Goal: Task Accomplishment & Management: Manage account settings

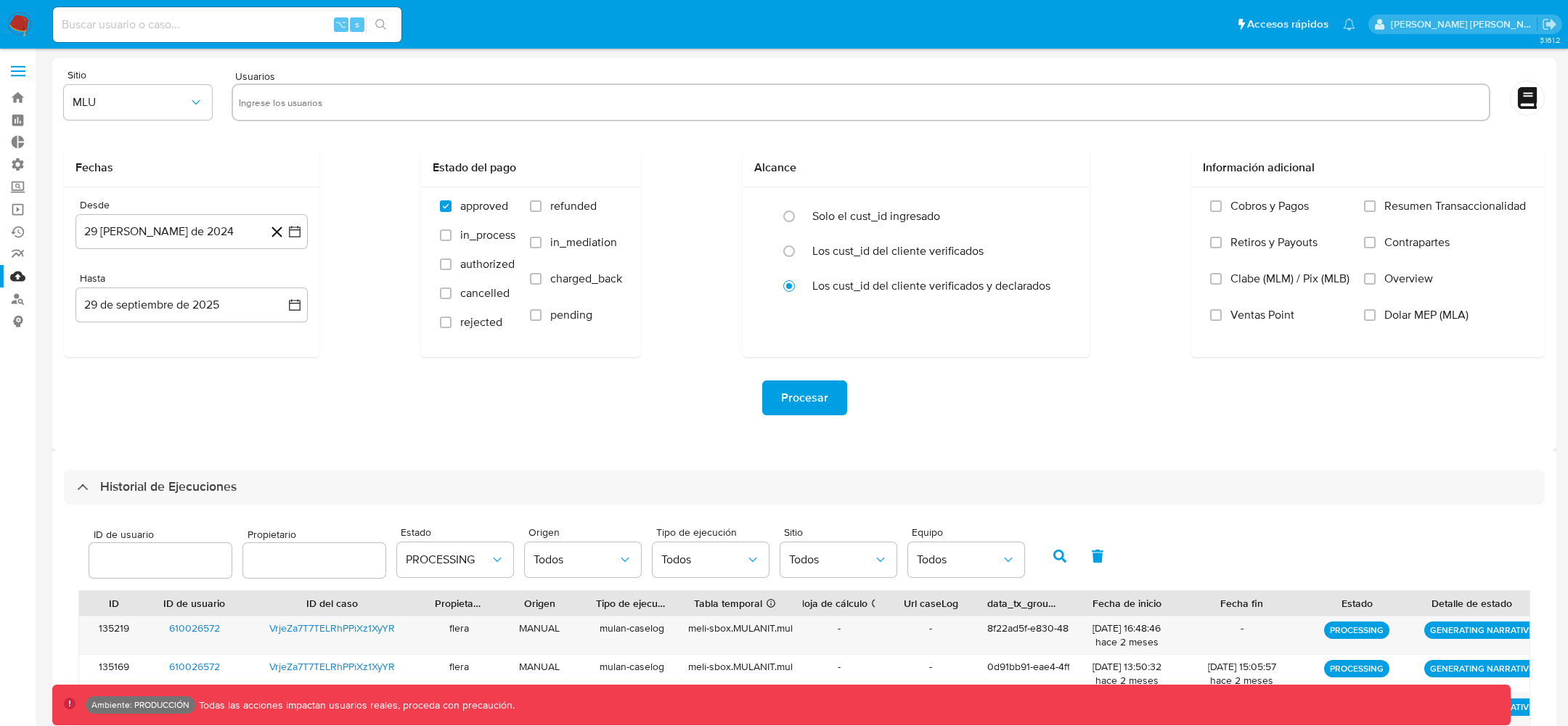
select select "10"
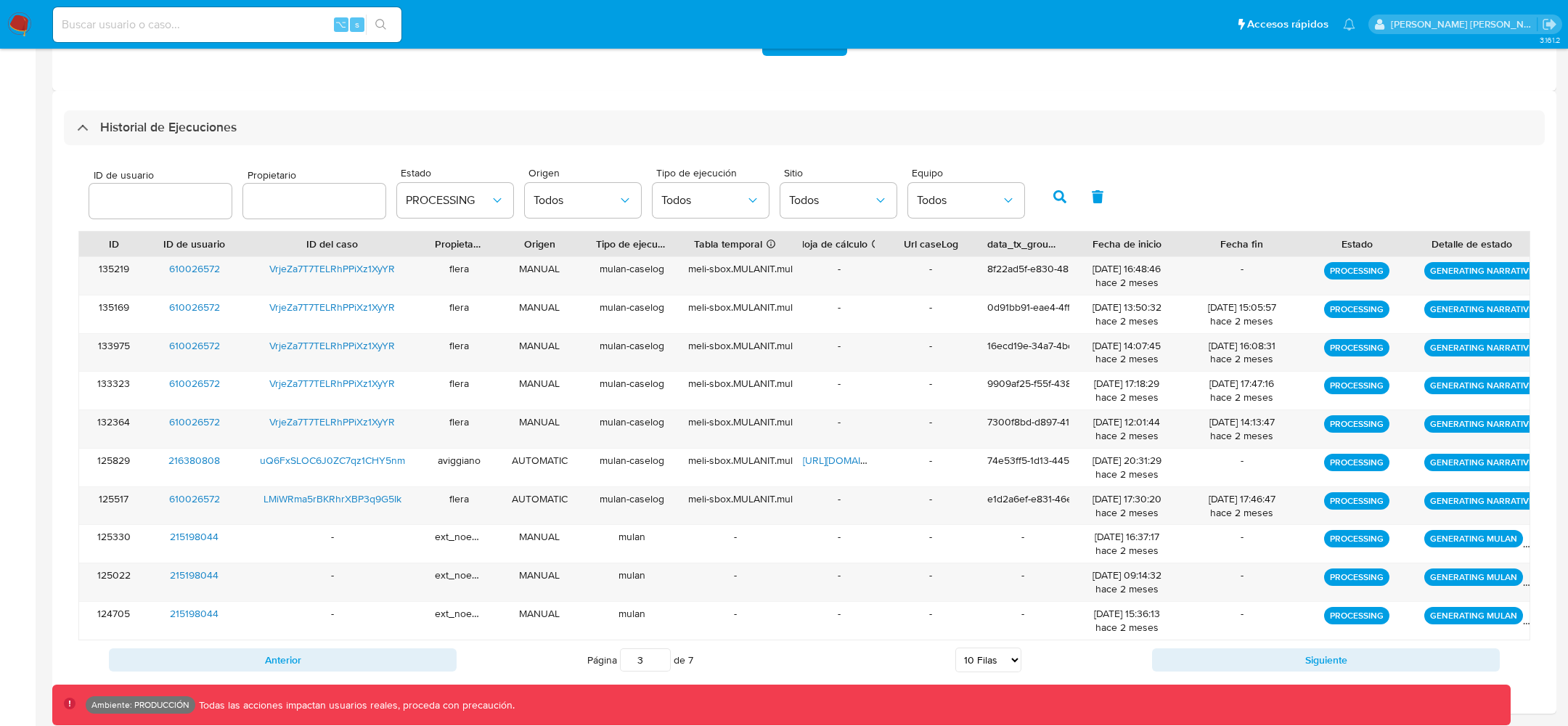
click at [1054, 192] on icon "button" at bounding box center [1060, 197] width 13 height 13
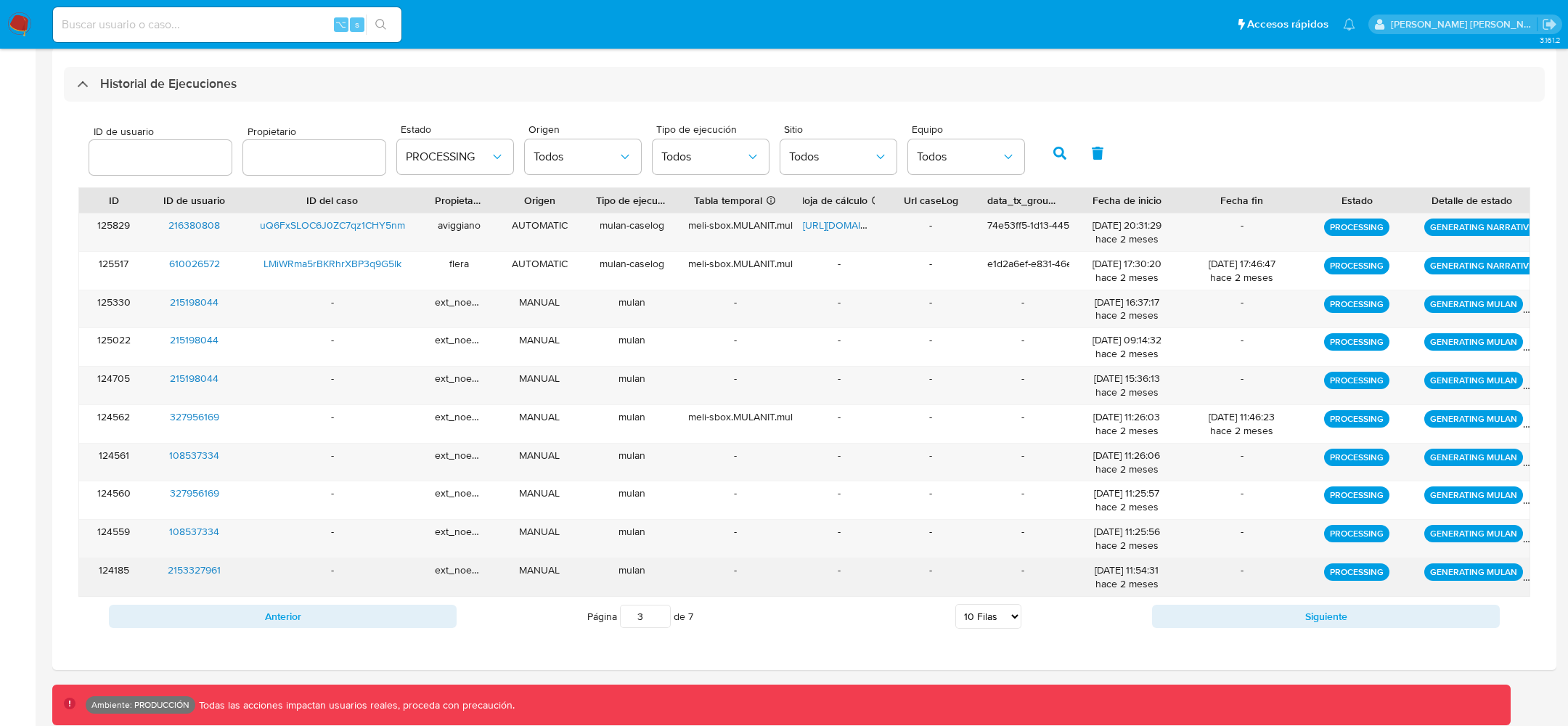
scroll to position [405, 0]
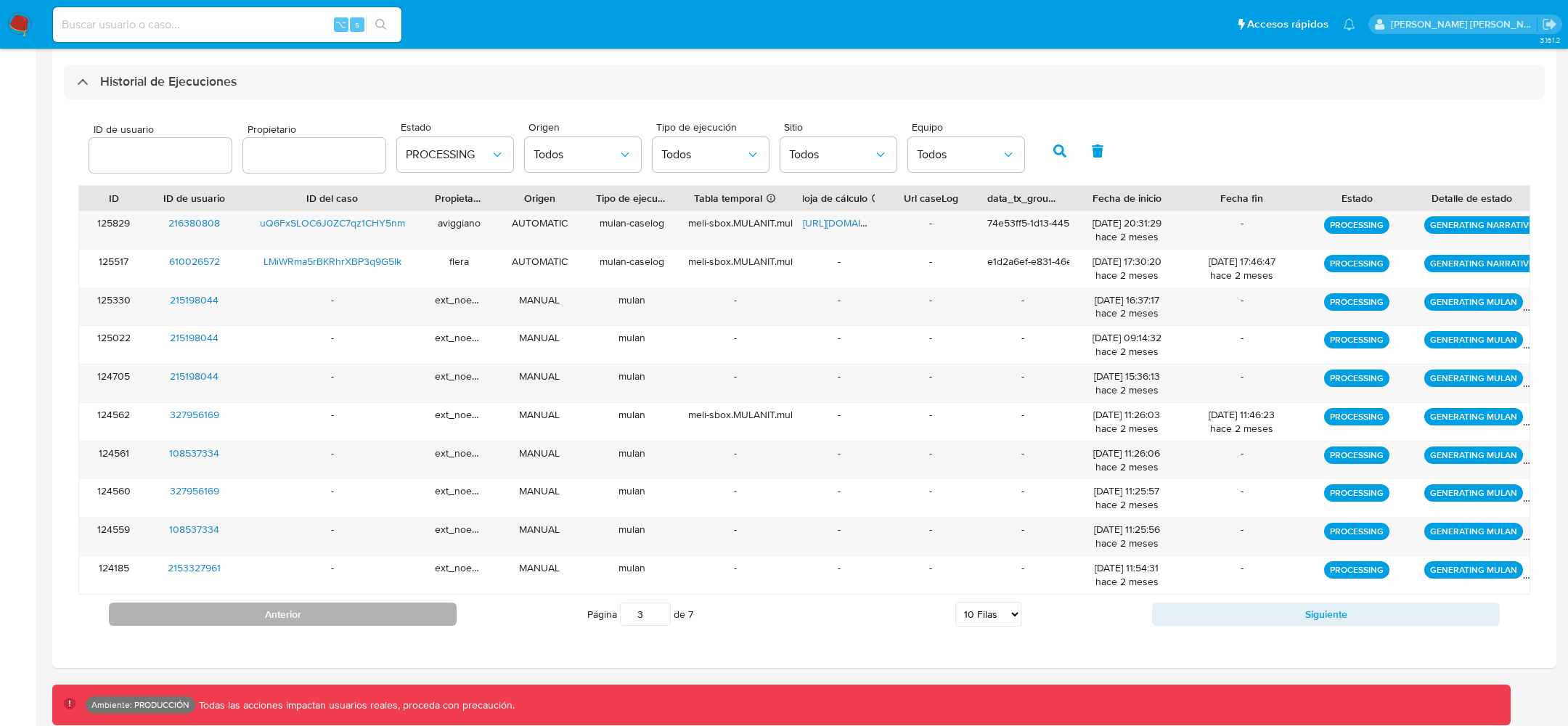
click at [377, 605] on button "Anterior" at bounding box center [282, 615] width 348 height 23
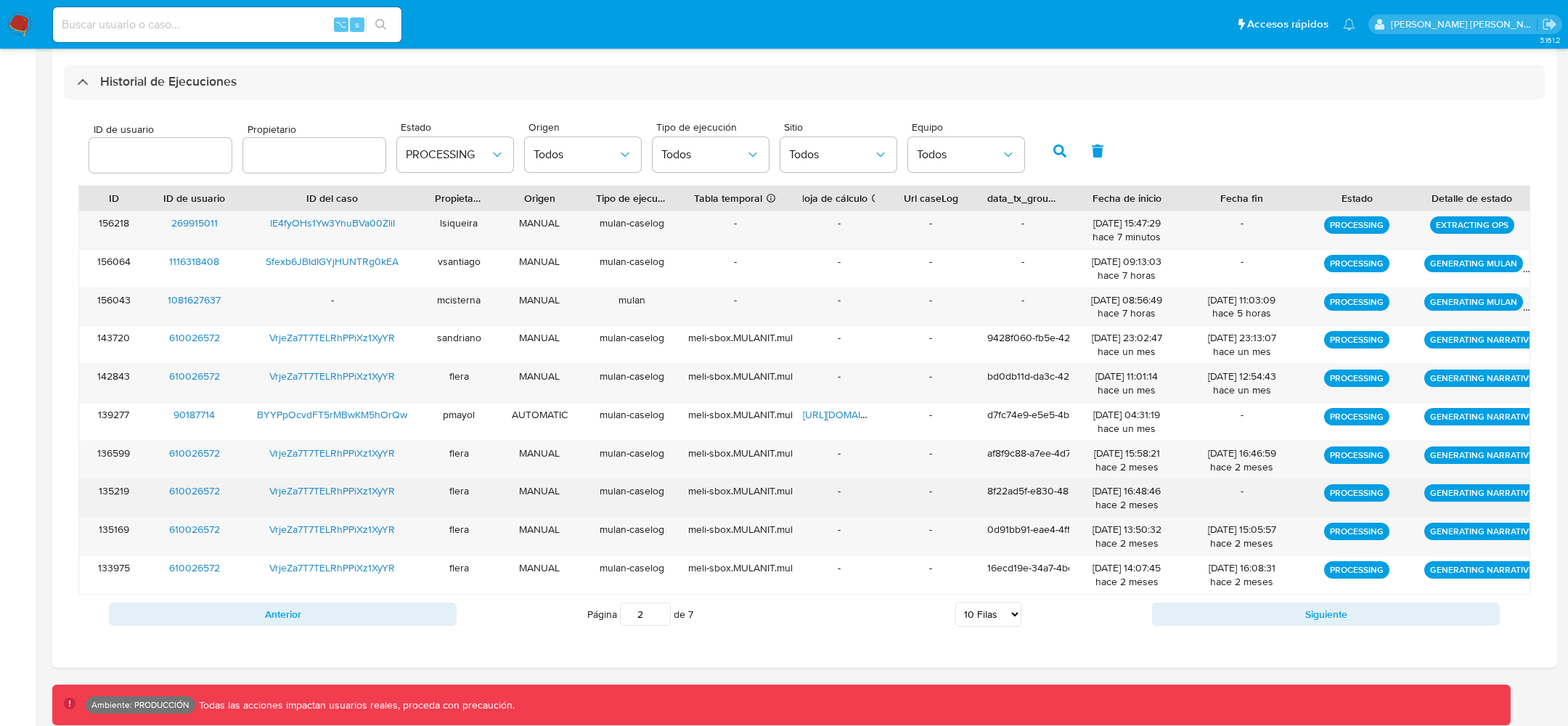
drag, startPoint x: 909, startPoint y: 343, endPoint x: 895, endPoint y: 506, distance: 163.6
click at [896, 506] on div "156218 269915011 lE4fyOHs1Yw3YnuBVa00ZliI lsiqueira MANUAL mulan-caselog - - - …" at bounding box center [804, 403] width 1452 height 384
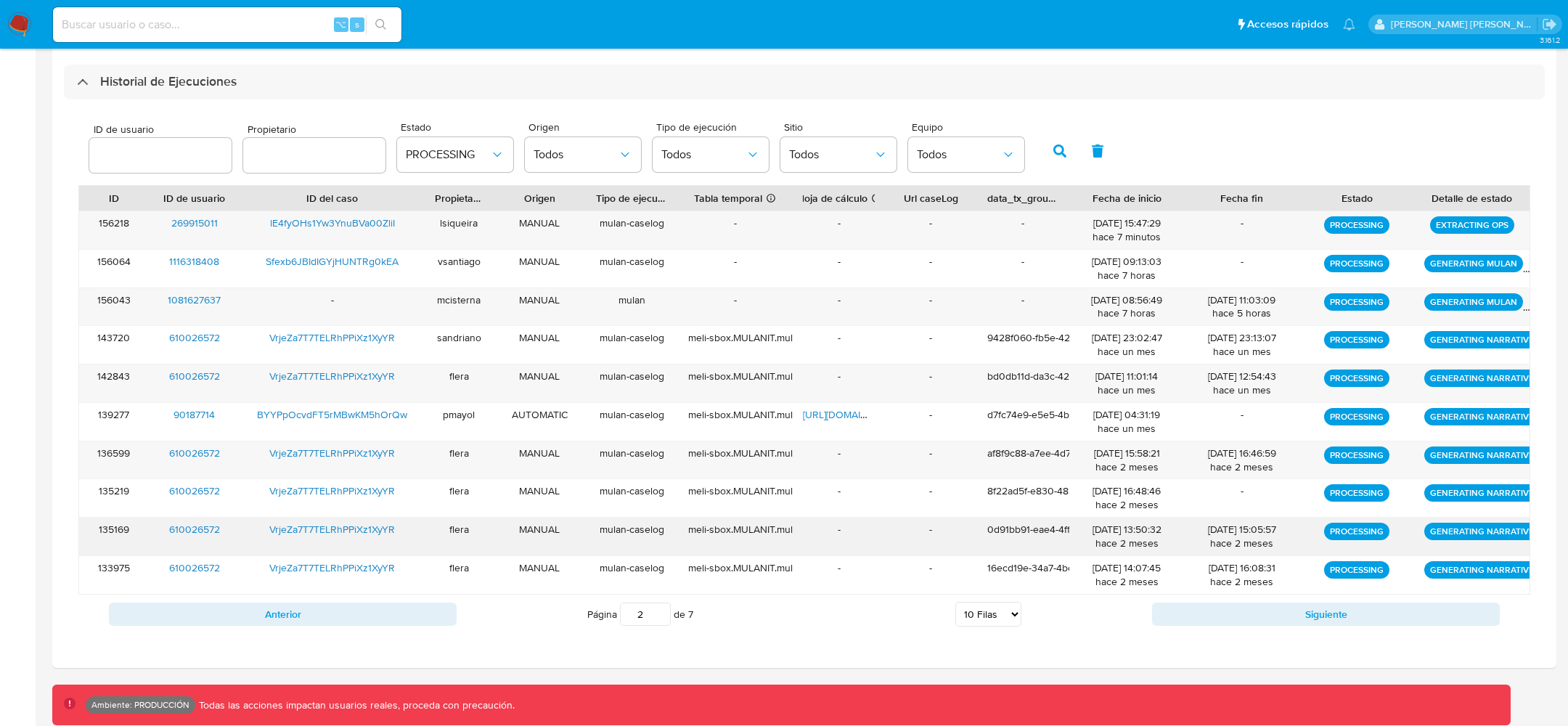
click at [864, 545] on div "-" at bounding box center [839, 536] width 92 height 38
click at [1053, 164] on button "button" at bounding box center [1060, 151] width 38 height 35
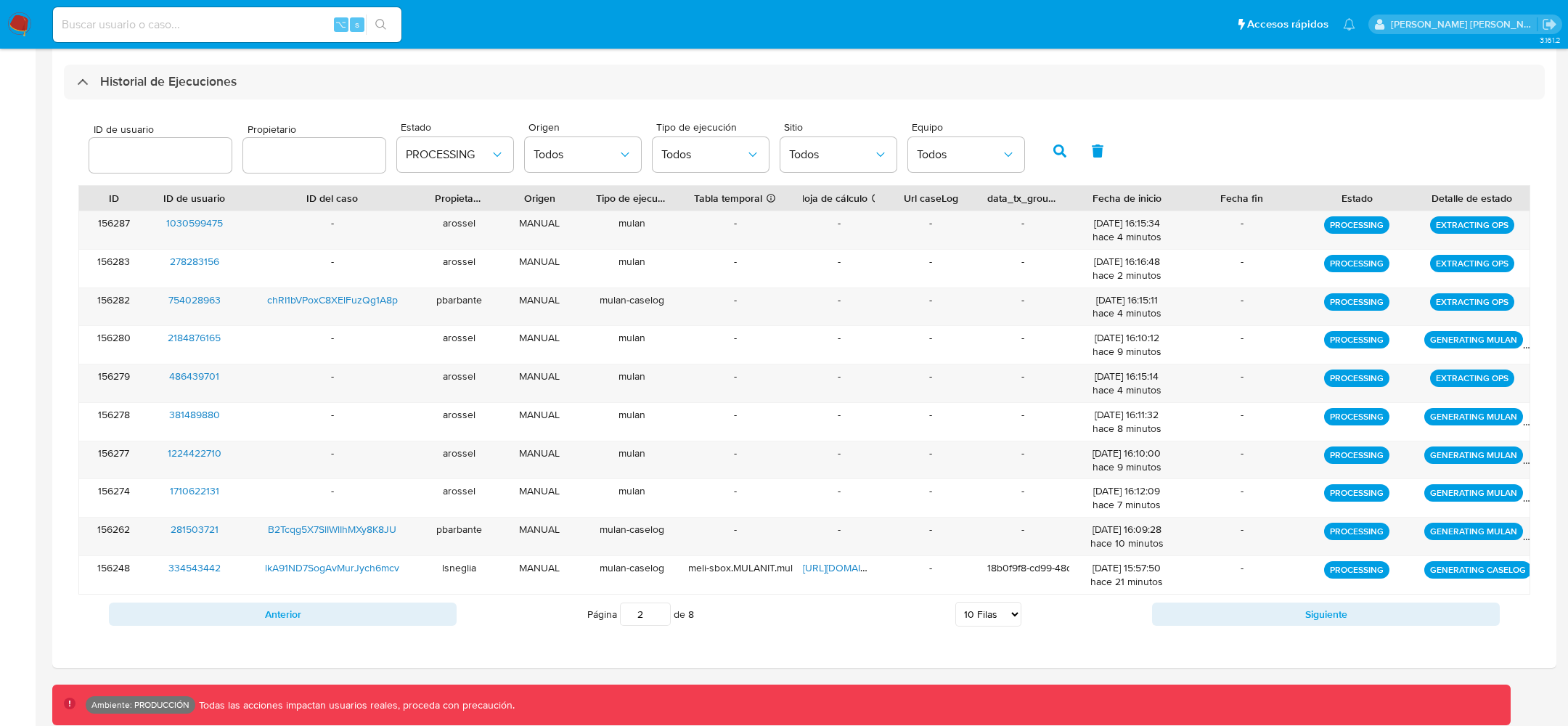
click at [1051, 162] on button "button" at bounding box center [1060, 151] width 38 height 35
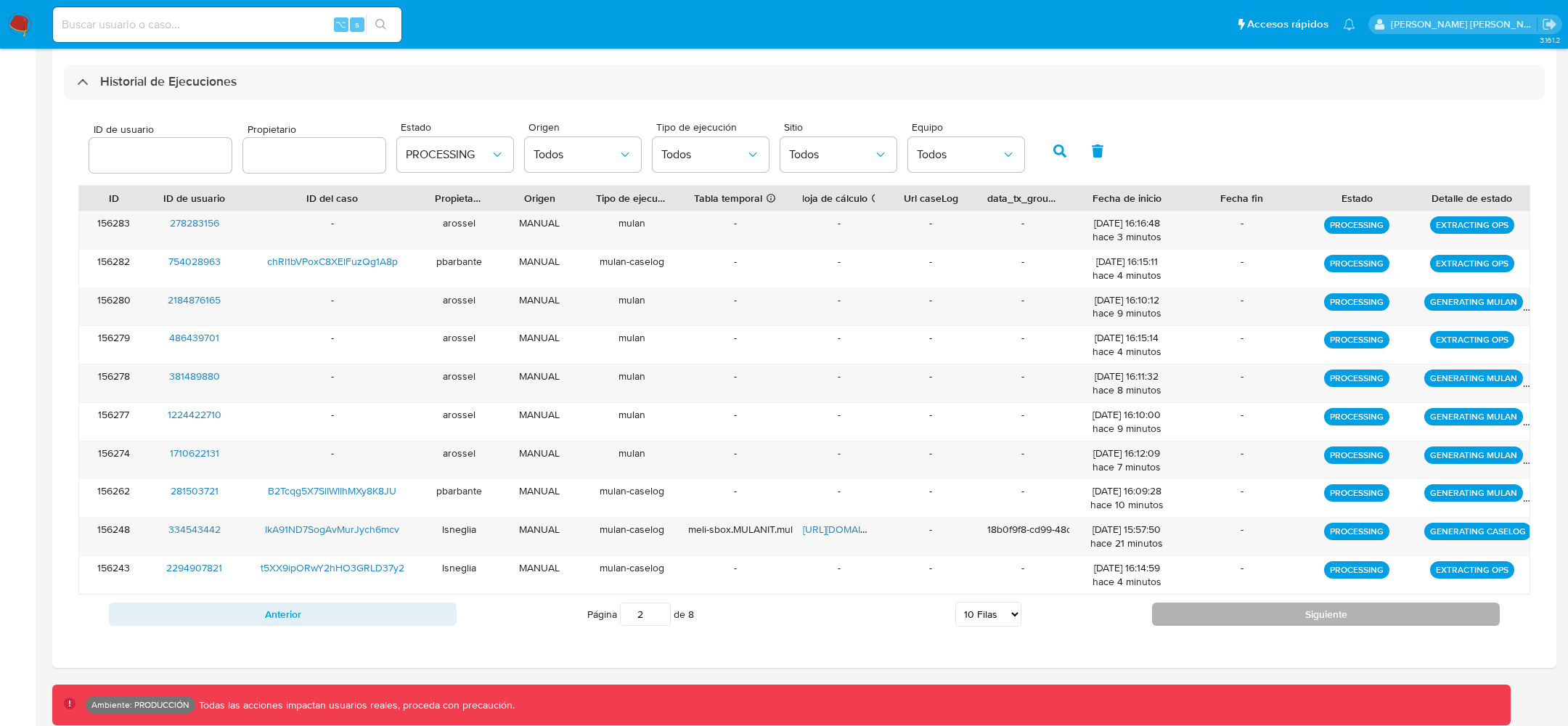
click at [1241, 607] on button "Siguiente" at bounding box center [1326, 615] width 348 height 23
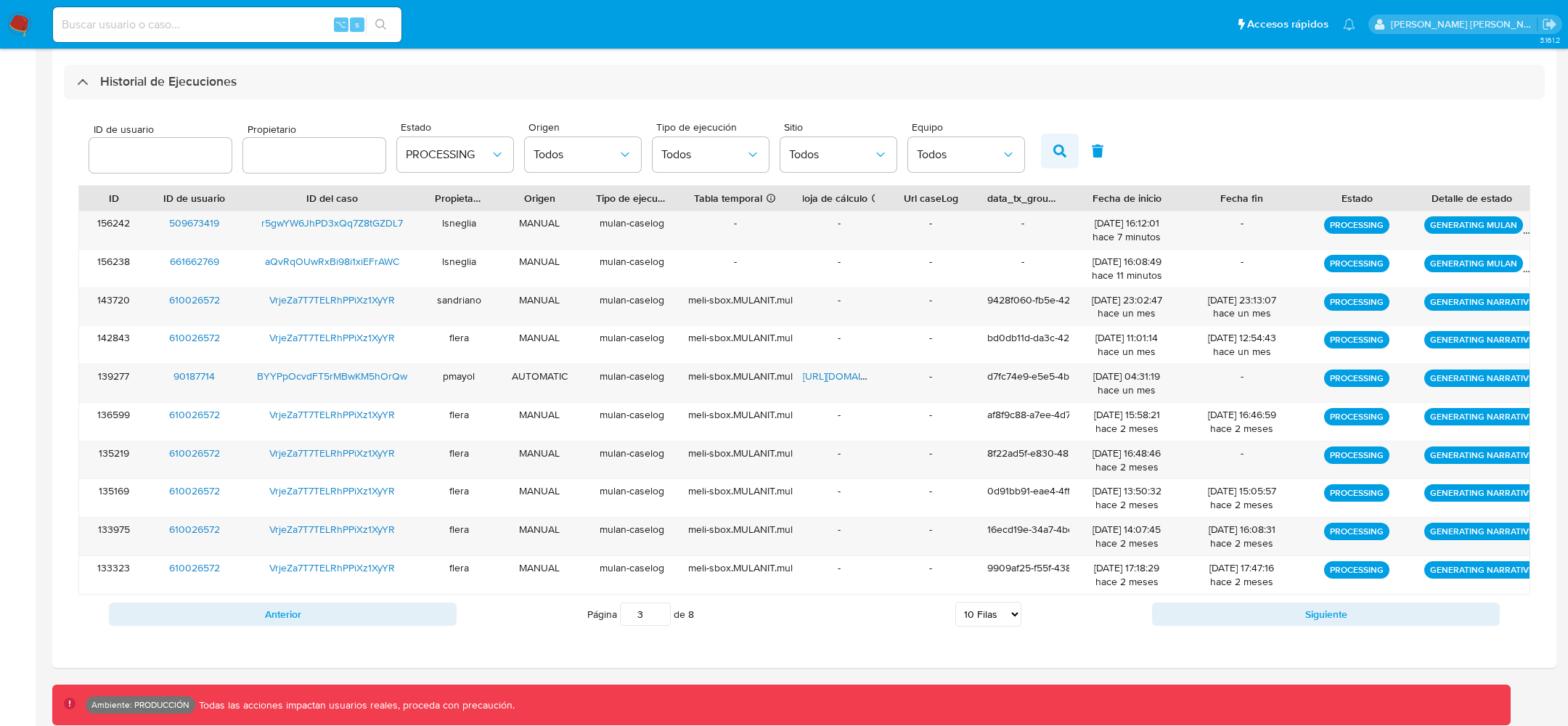
click at [1041, 135] on button "button" at bounding box center [1060, 151] width 38 height 35
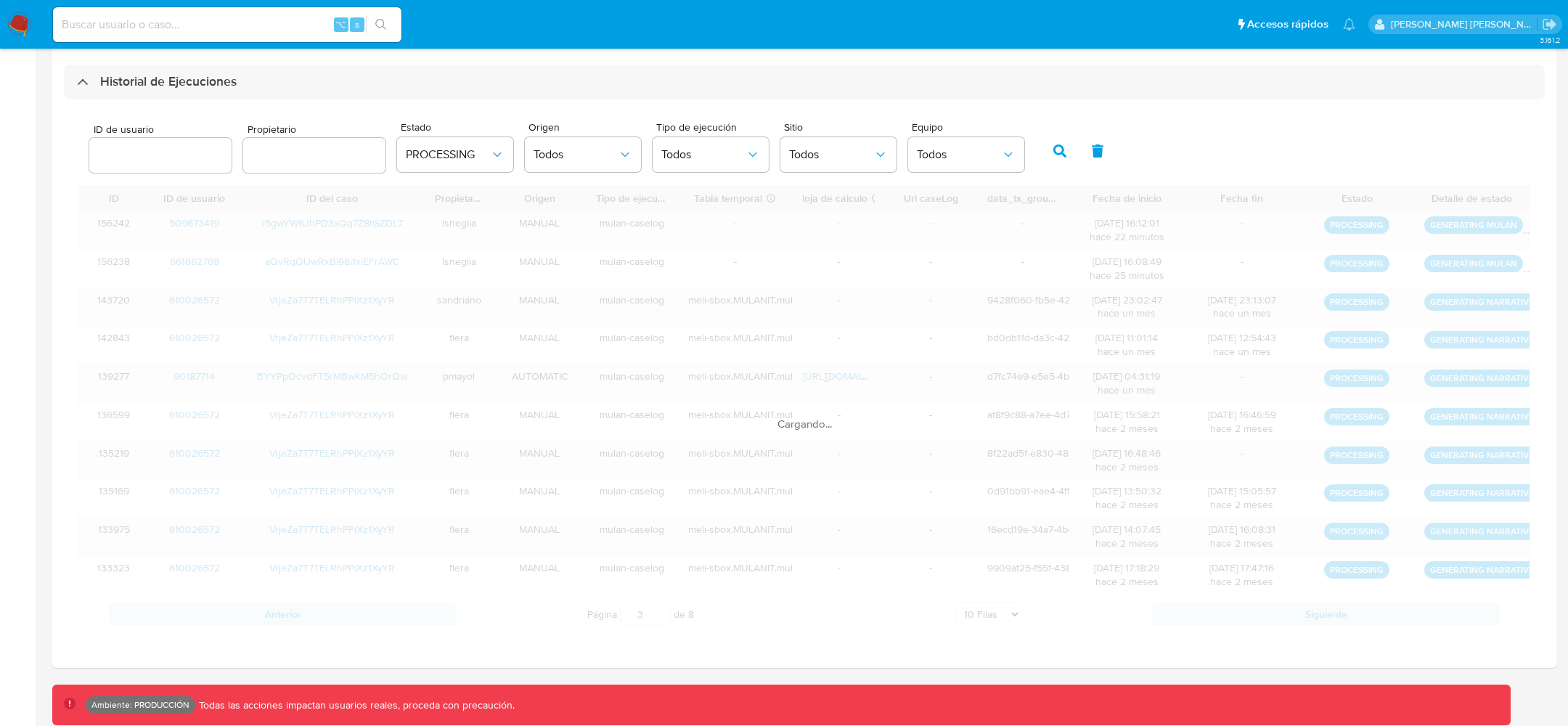
scroll to position [268, 0]
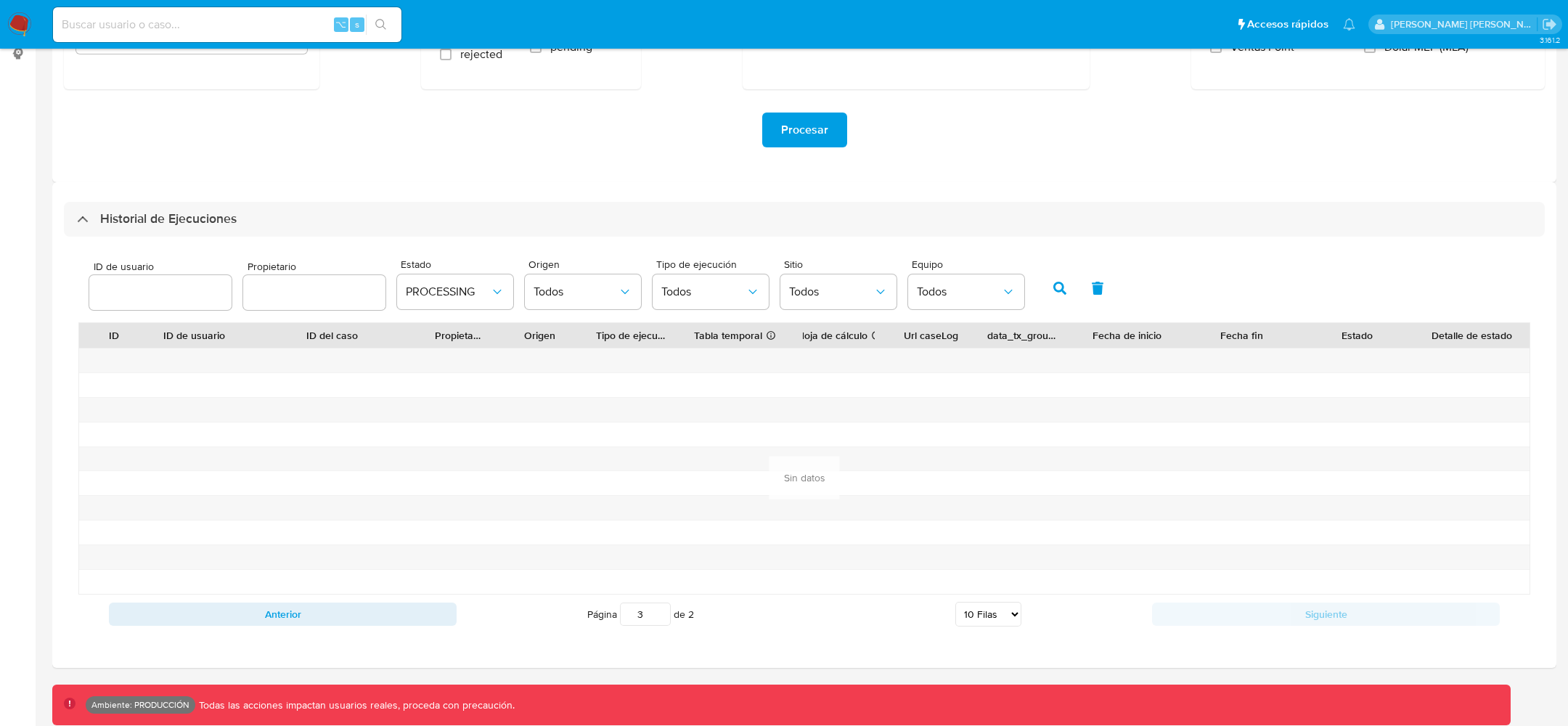
drag, startPoint x: 652, startPoint y: 605, endPoint x: 626, endPoint y: 604, distance: 26.0
click at [626, 604] on input "3" at bounding box center [645, 615] width 50 height 23
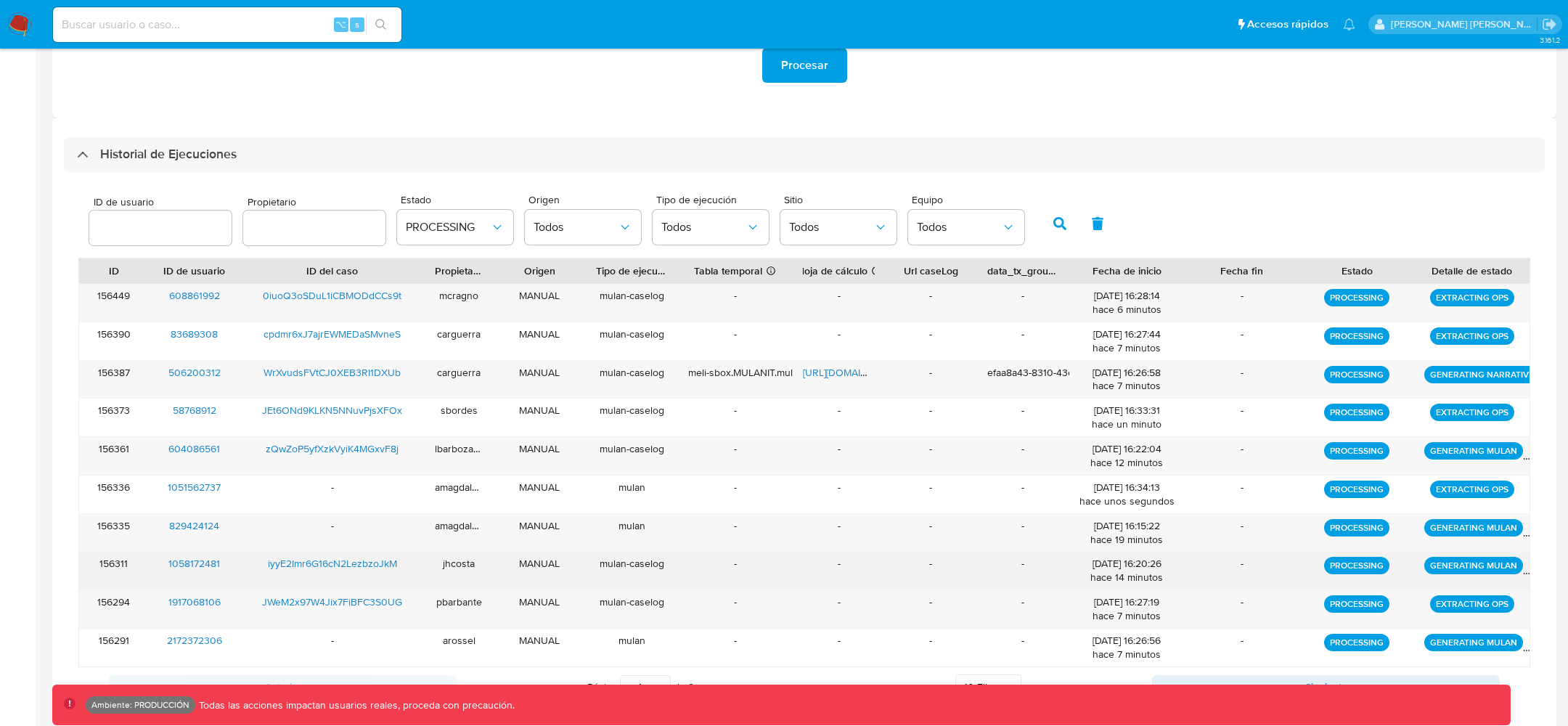
scroll to position [405, 0]
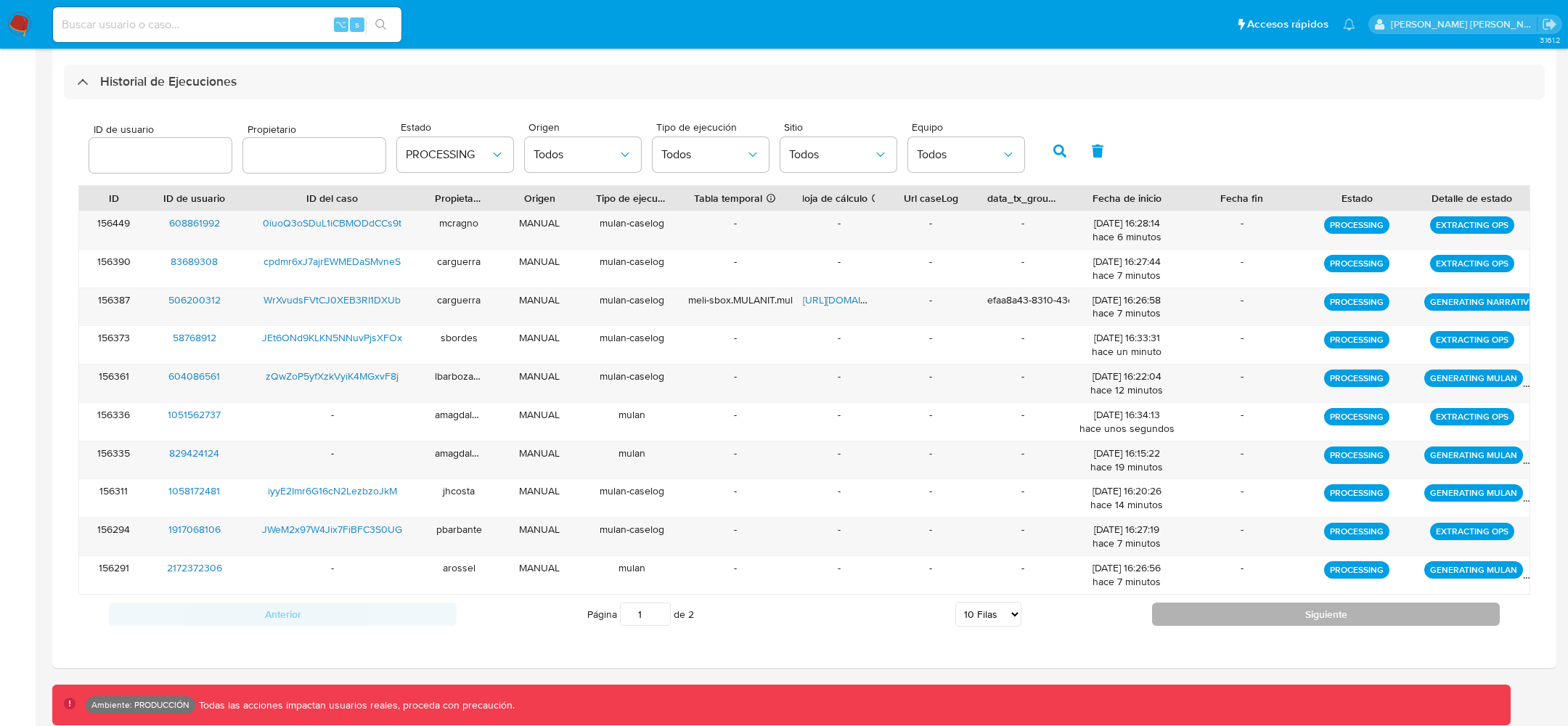
click at [1226, 603] on button "Siguiente" at bounding box center [1326, 615] width 348 height 23
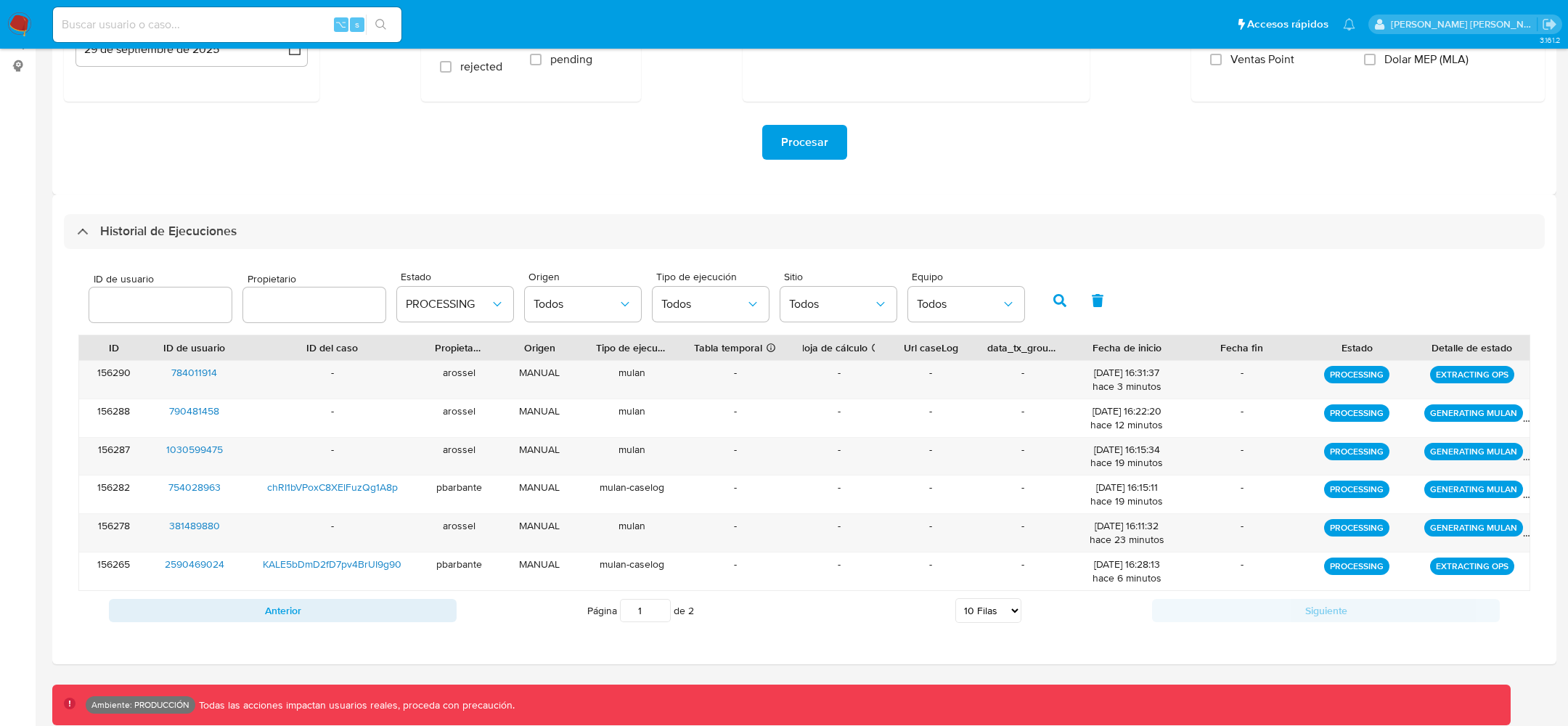
scroll to position [252, 0]
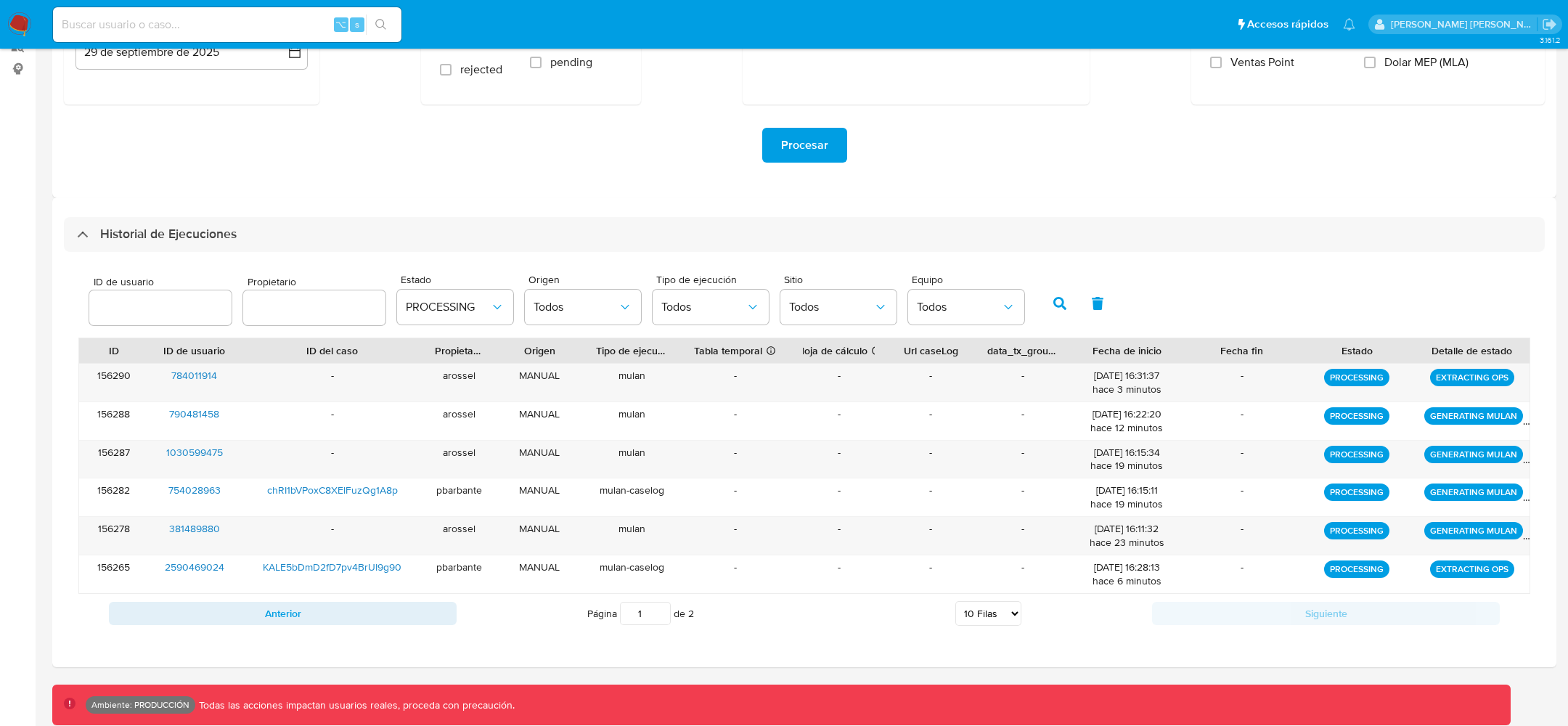
click at [430, 336] on div "ID de usuario Propietario Estado PROCESSING Origen Todos Tipo de ejecución Todo…" at bounding box center [804, 302] width 1452 height 71
click at [453, 312] on span "PROCESSING" at bounding box center [448, 307] width 84 height 15
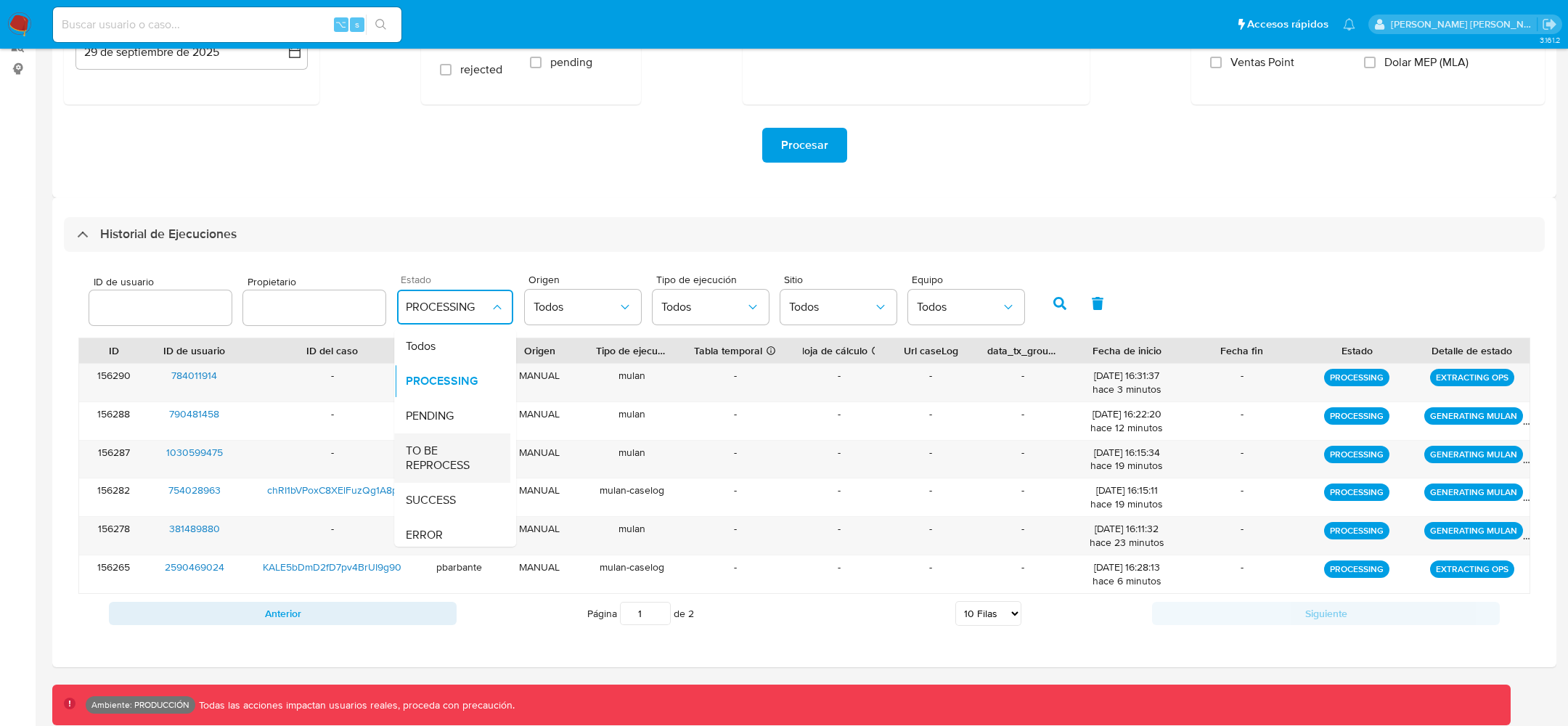
click at [454, 452] on span "TO BE REPROCESS" at bounding box center [448, 458] width 84 height 29
click at [1054, 307] on icon "button" at bounding box center [1060, 304] width 13 height 13
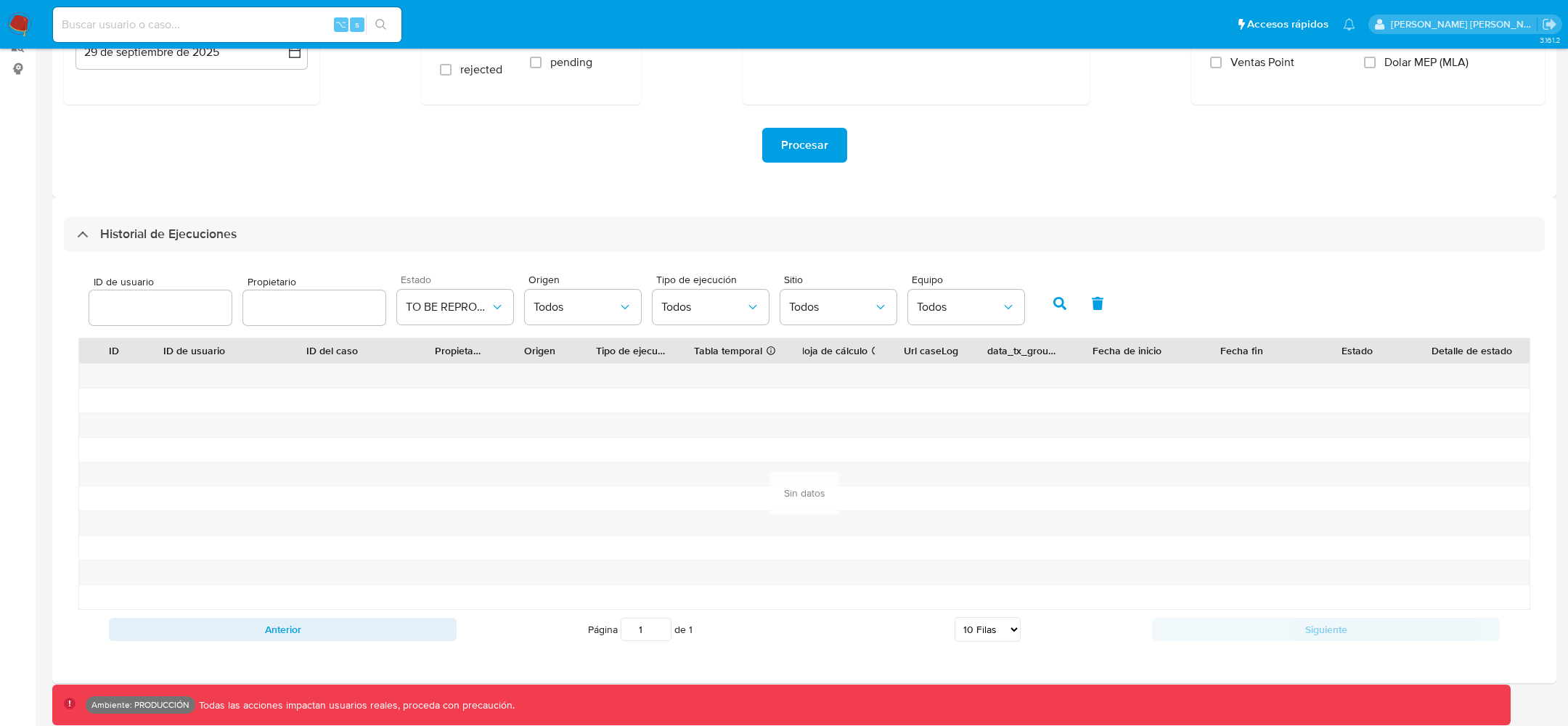
drag, startPoint x: 645, startPoint y: 624, endPoint x: 623, endPoint y: 624, distance: 22.0
click at [624, 624] on input "1" at bounding box center [645, 629] width 50 height 23
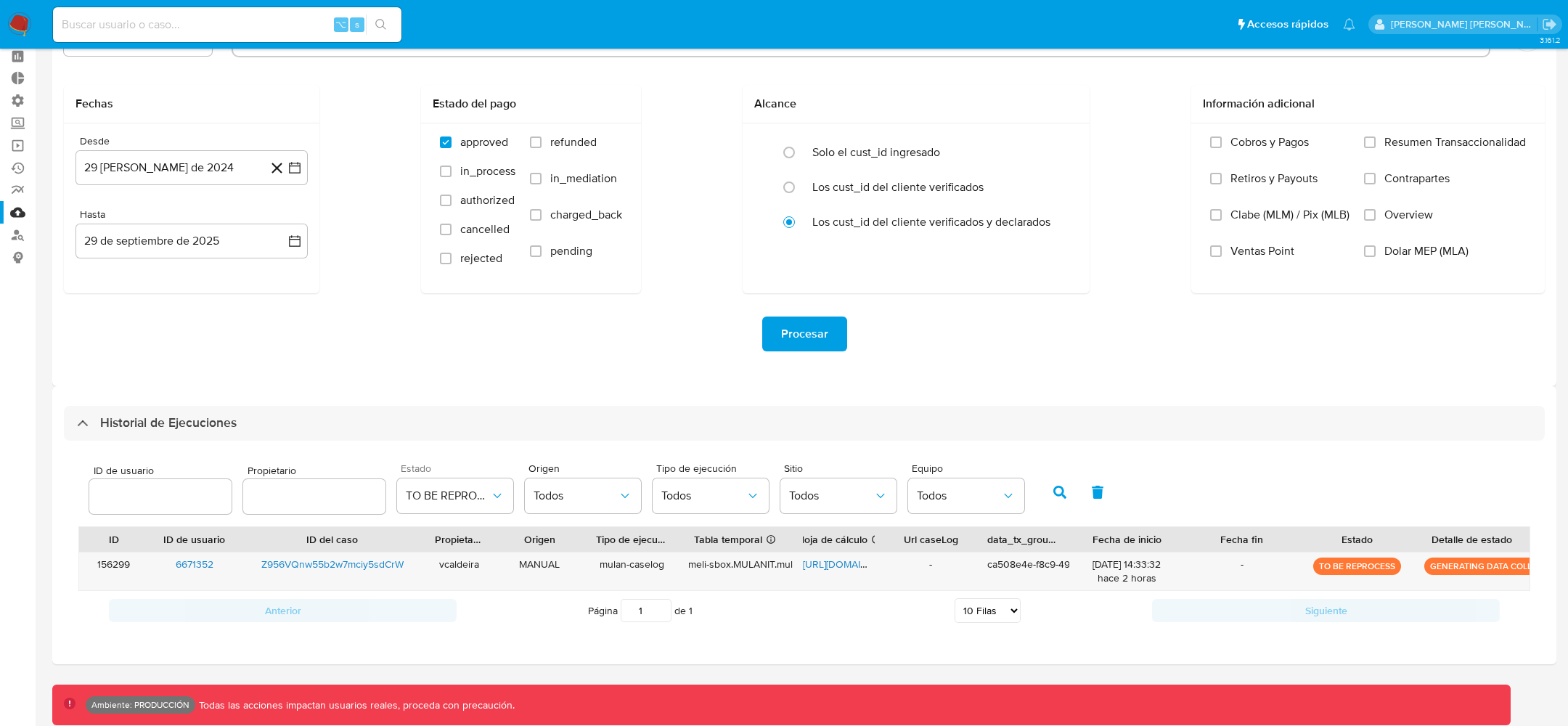
scroll to position [62, 0]
click at [450, 505] on button "TO BE REPROCESS" at bounding box center [455, 498] width 116 height 35
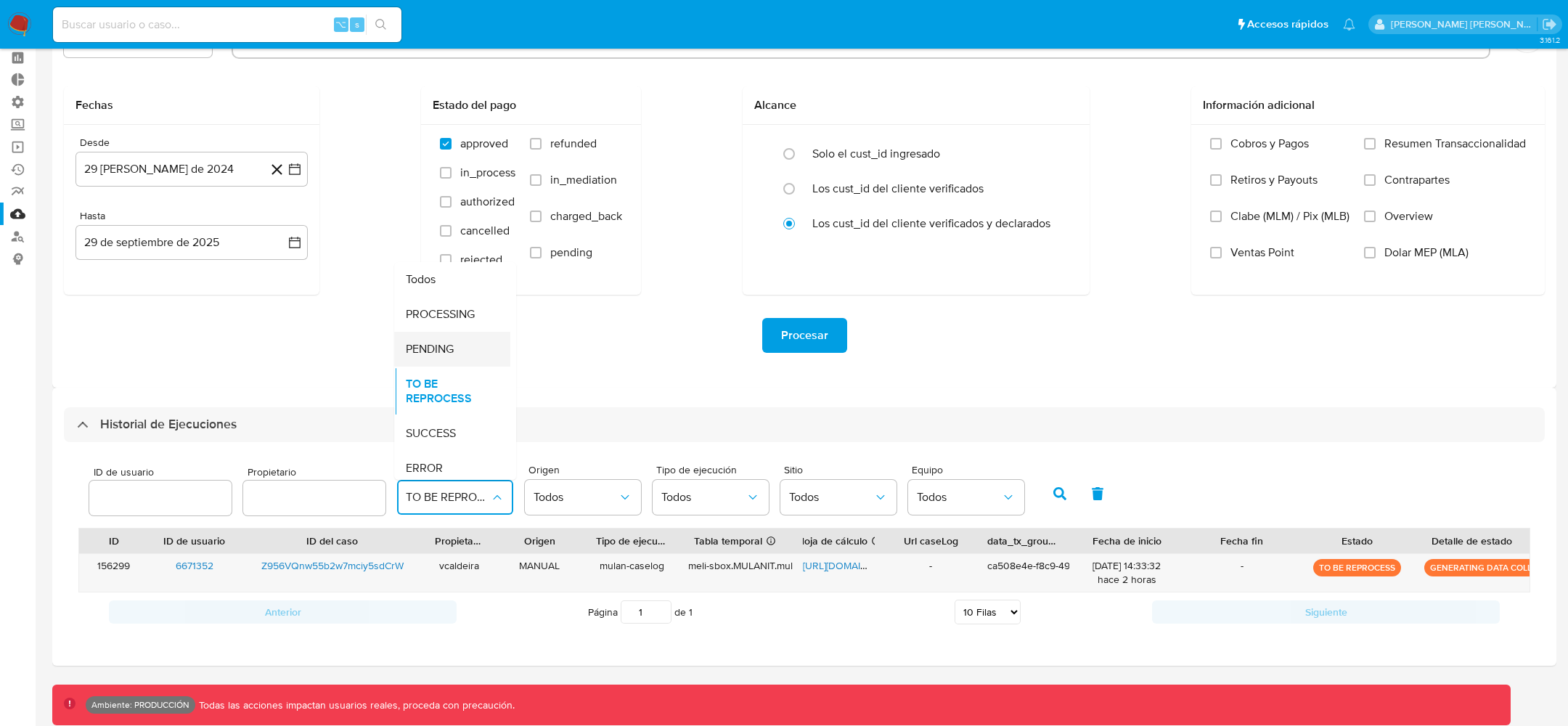
click at [430, 347] on span "PENDING" at bounding box center [429, 349] width 48 height 15
click at [1055, 499] on icon "button" at bounding box center [1060, 494] width 13 height 13
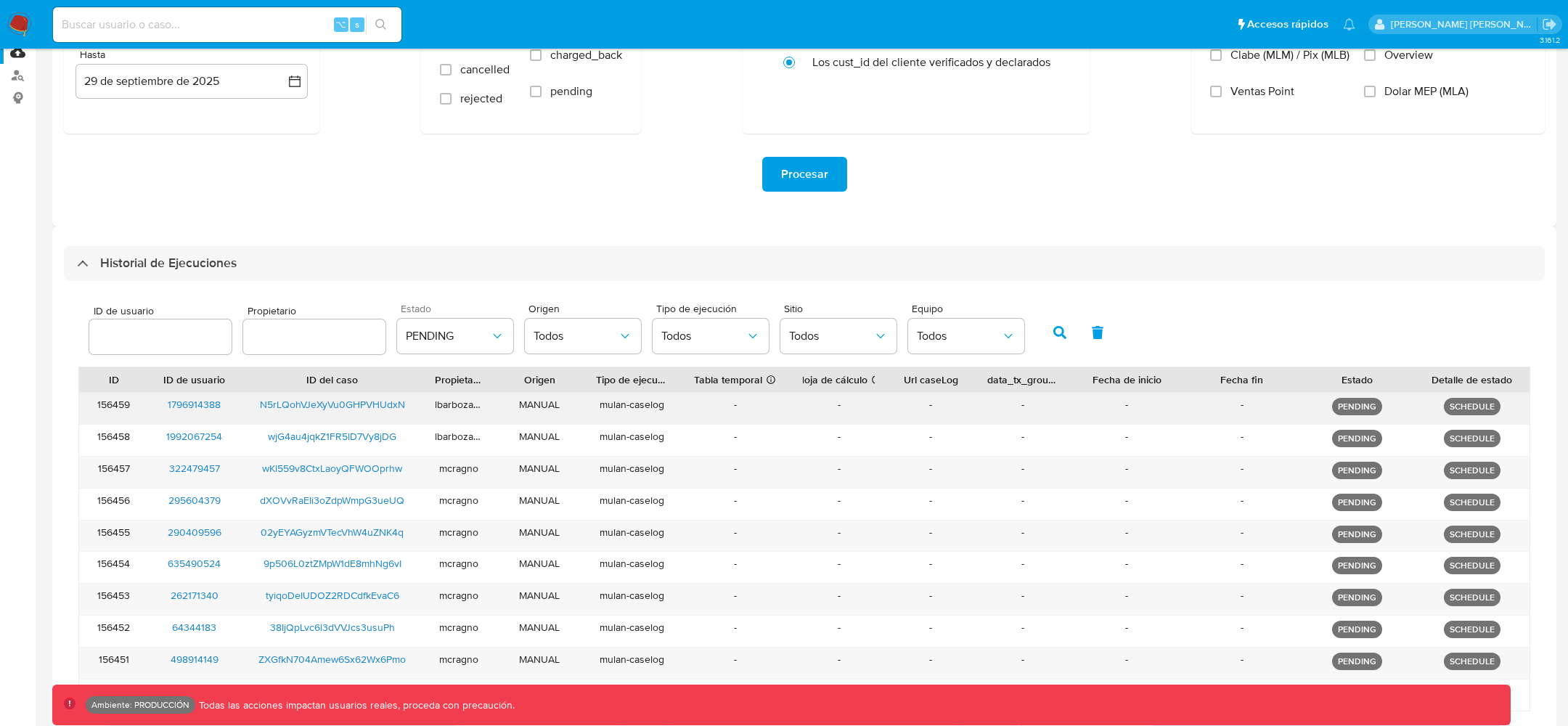
scroll to position [339, 0]
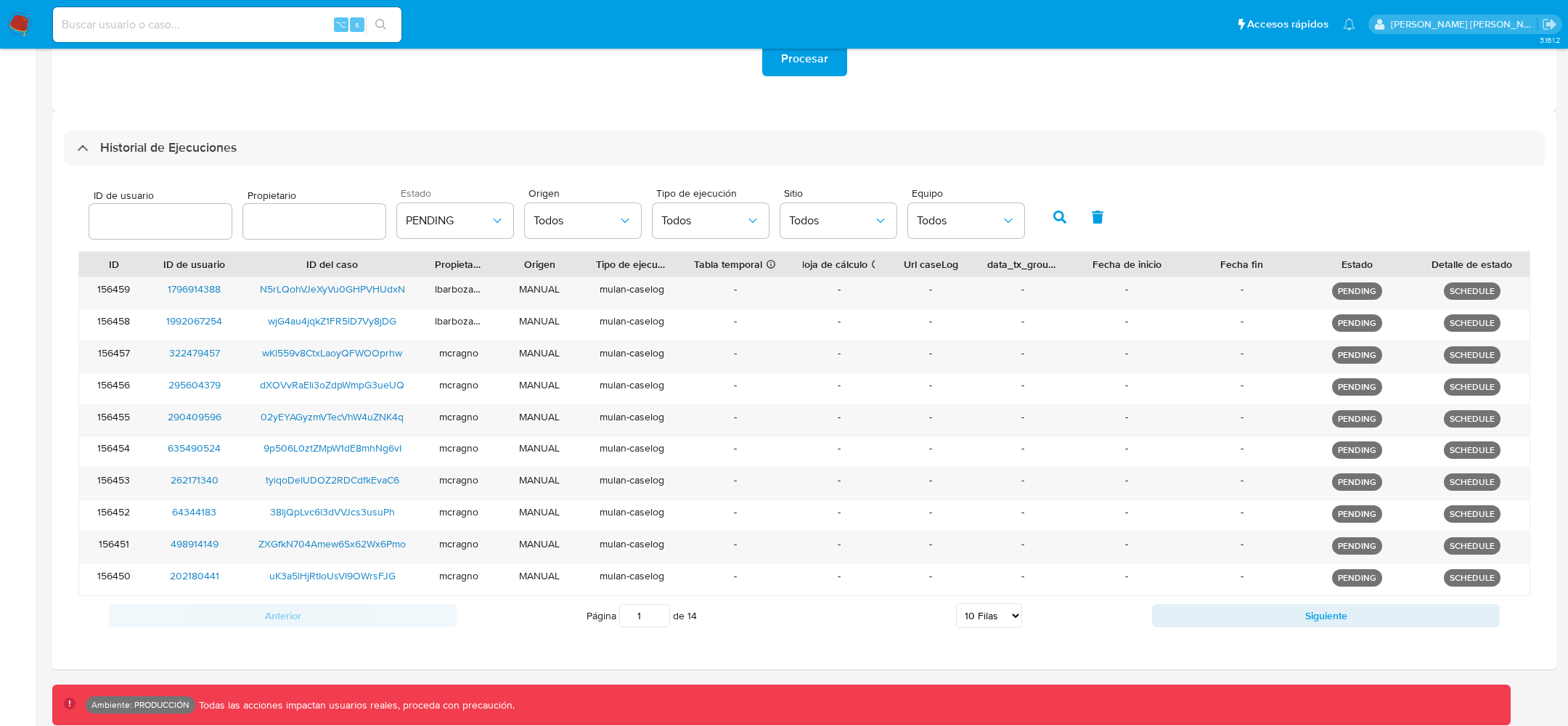
click at [1261, 596] on div "Anterior Página 1 de 14 5 [PERSON_NAME] 10 [PERSON_NAME] 20 [PERSON_NAME] 25 [P…" at bounding box center [804, 616] width 1452 height 40
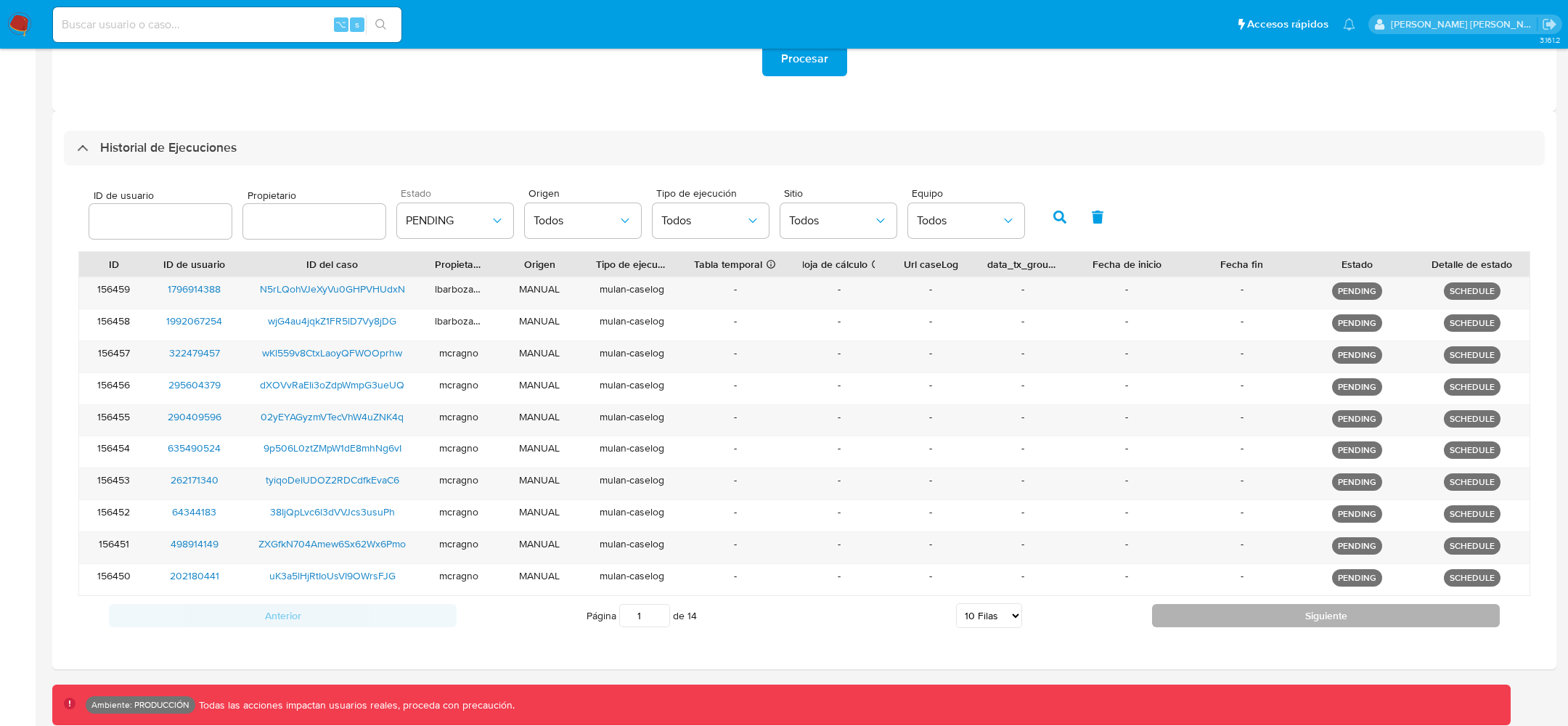
click at [1262, 616] on button "Siguiente" at bounding box center [1326, 616] width 348 height 23
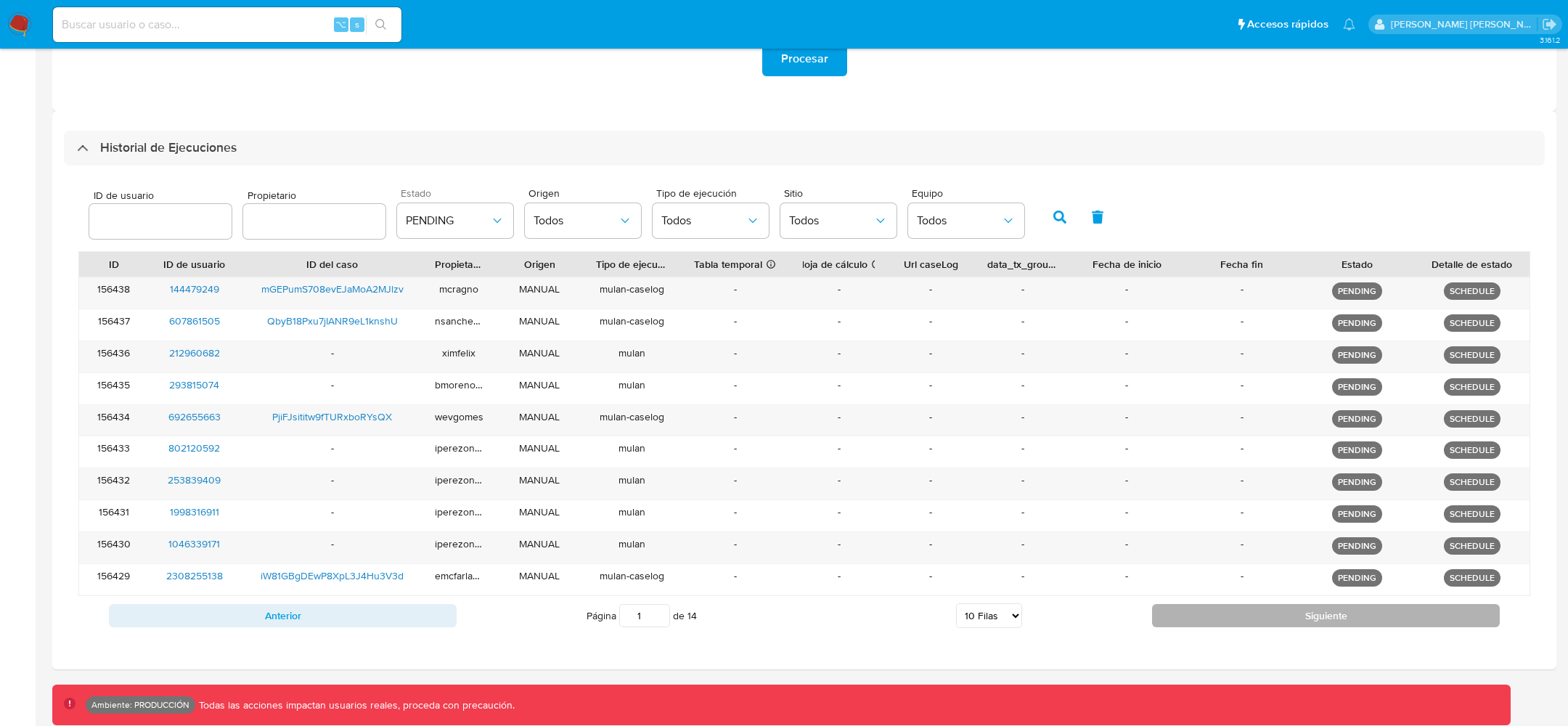
click at [1261, 616] on button "Siguiente" at bounding box center [1326, 616] width 348 height 23
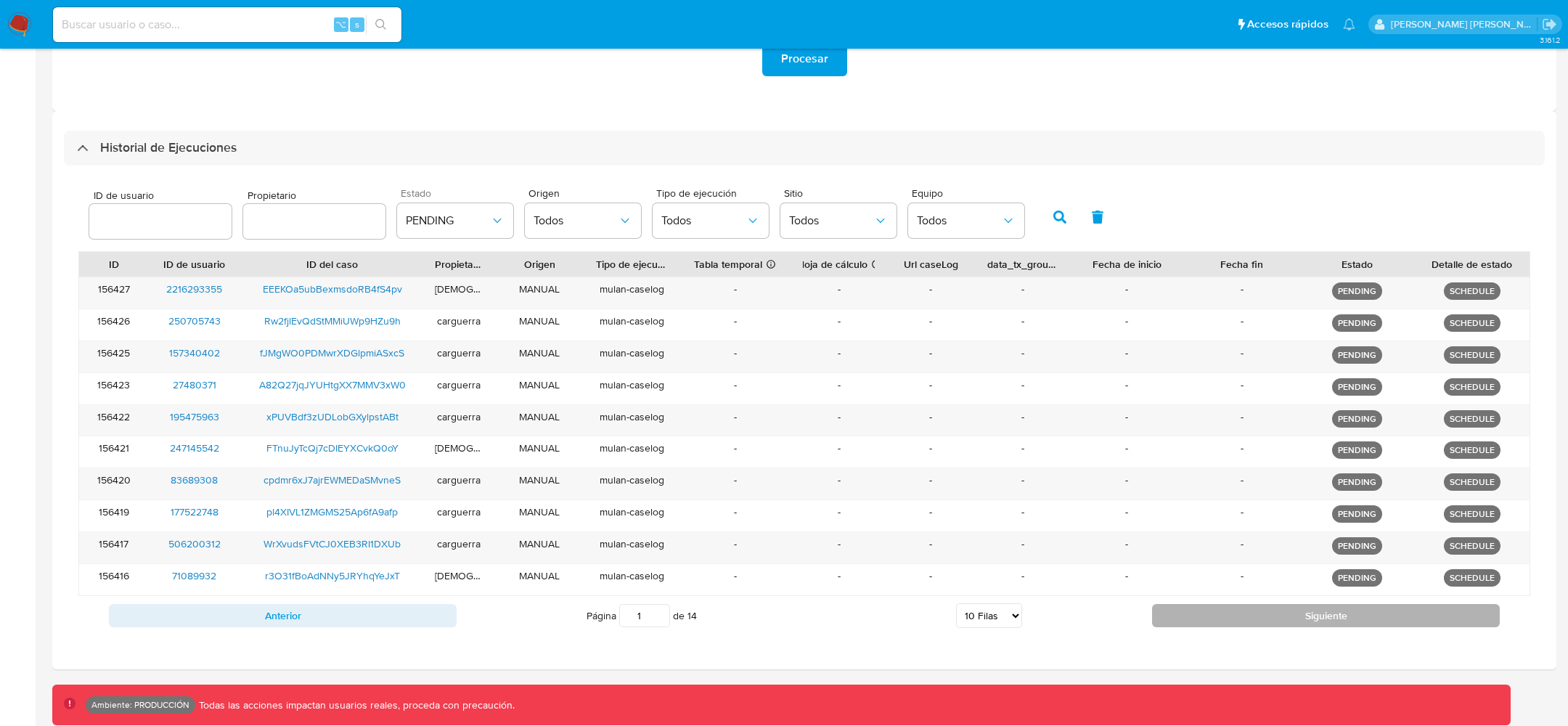
click at [1261, 616] on button "Siguiente" at bounding box center [1326, 616] width 348 height 23
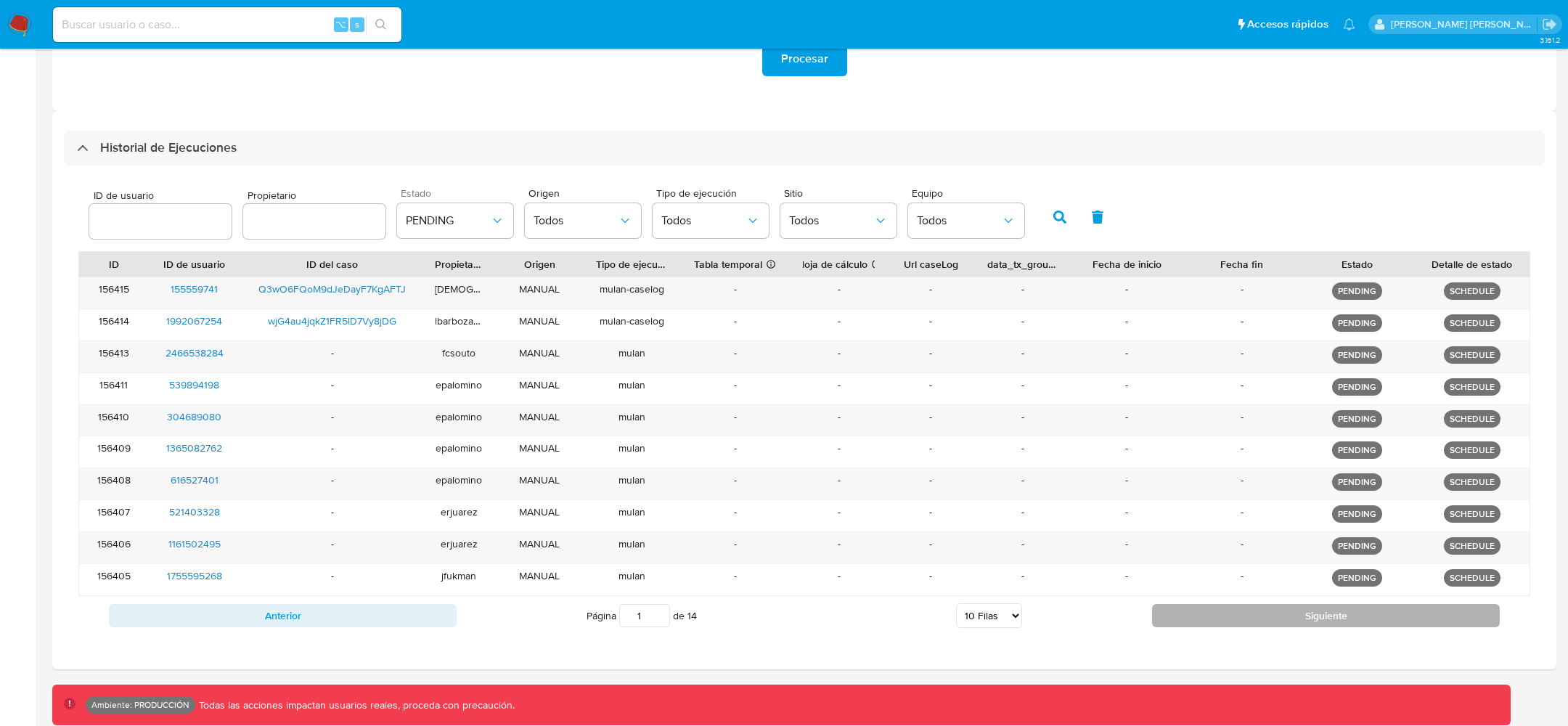
click at [1261, 616] on button "Siguiente" at bounding box center [1326, 616] width 348 height 23
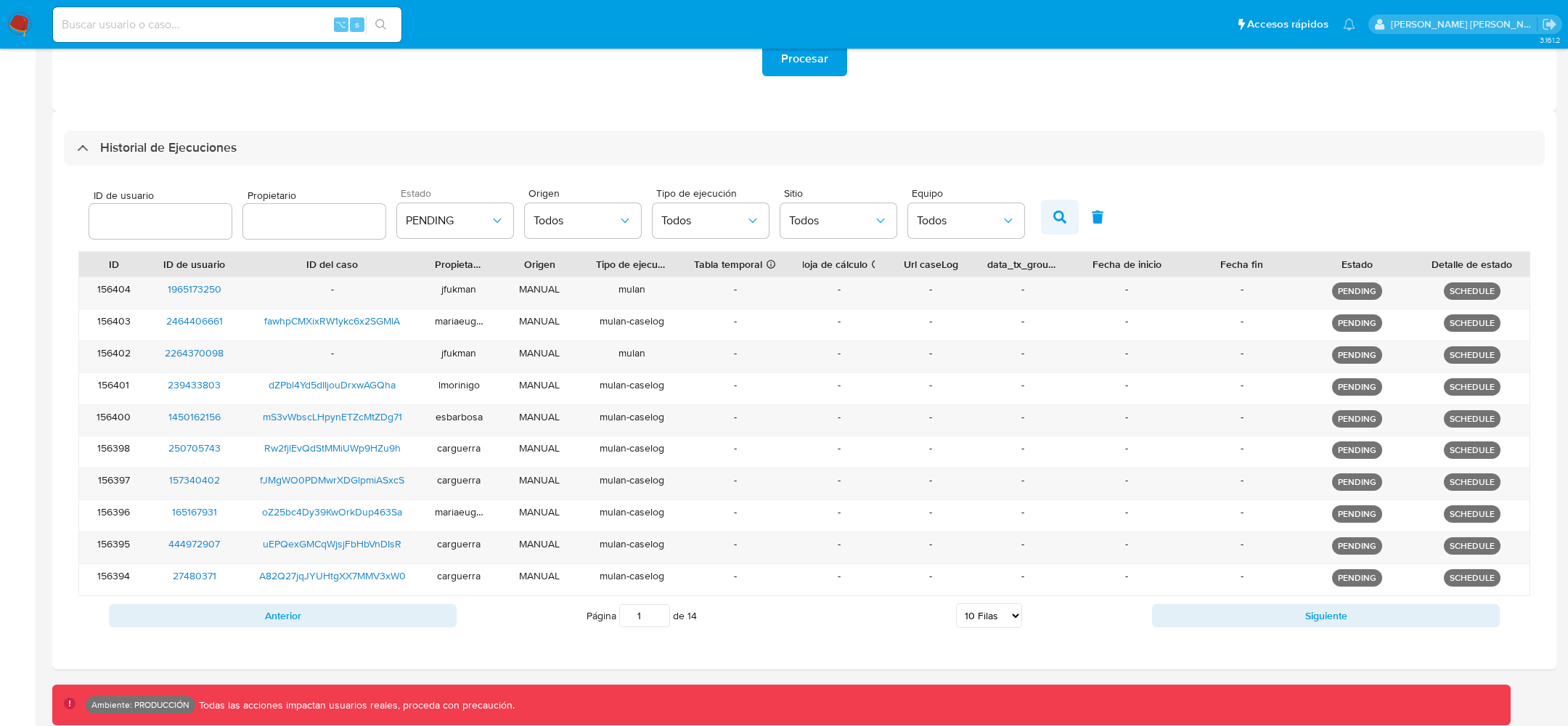
click at [1041, 214] on button "button" at bounding box center [1060, 217] width 38 height 35
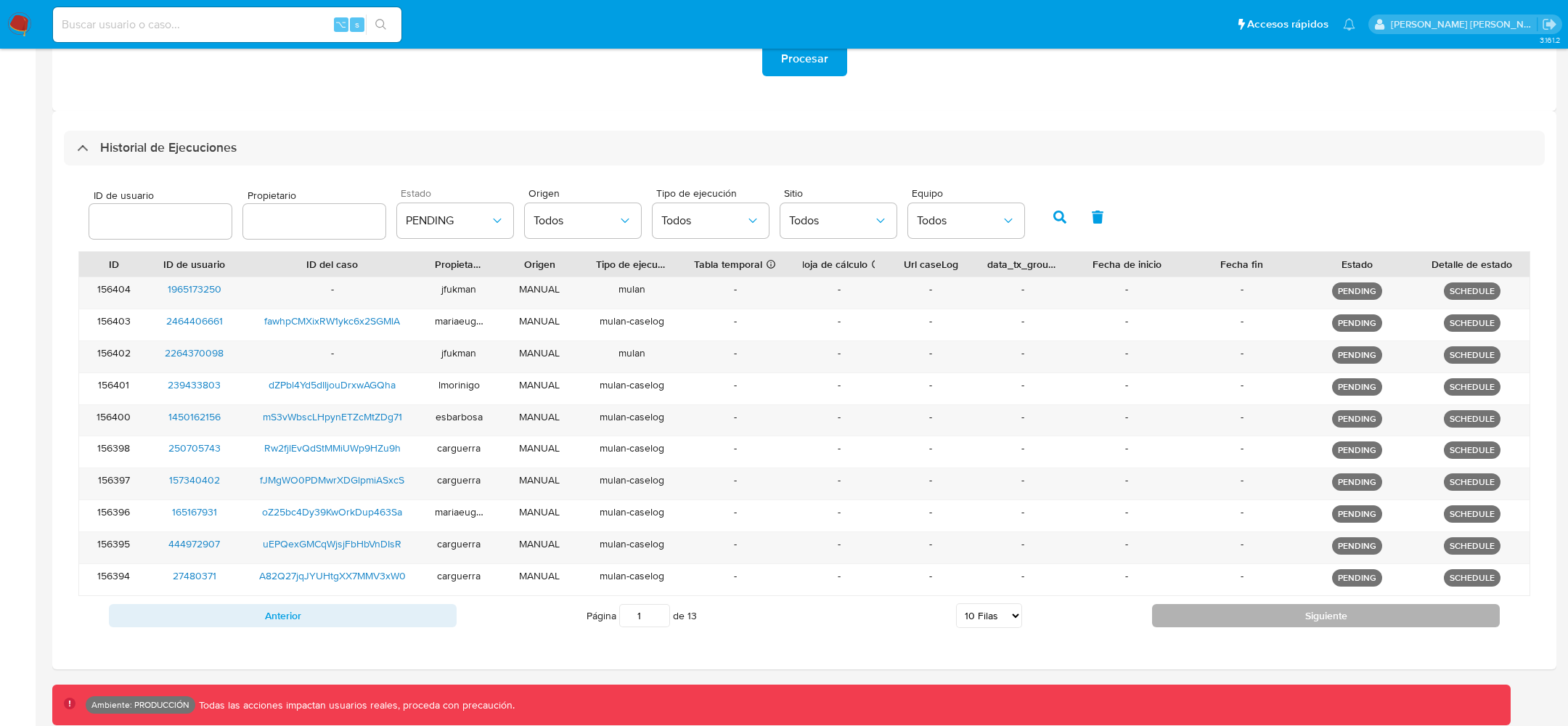
click at [1369, 607] on button "Siguiente" at bounding box center [1326, 616] width 348 height 23
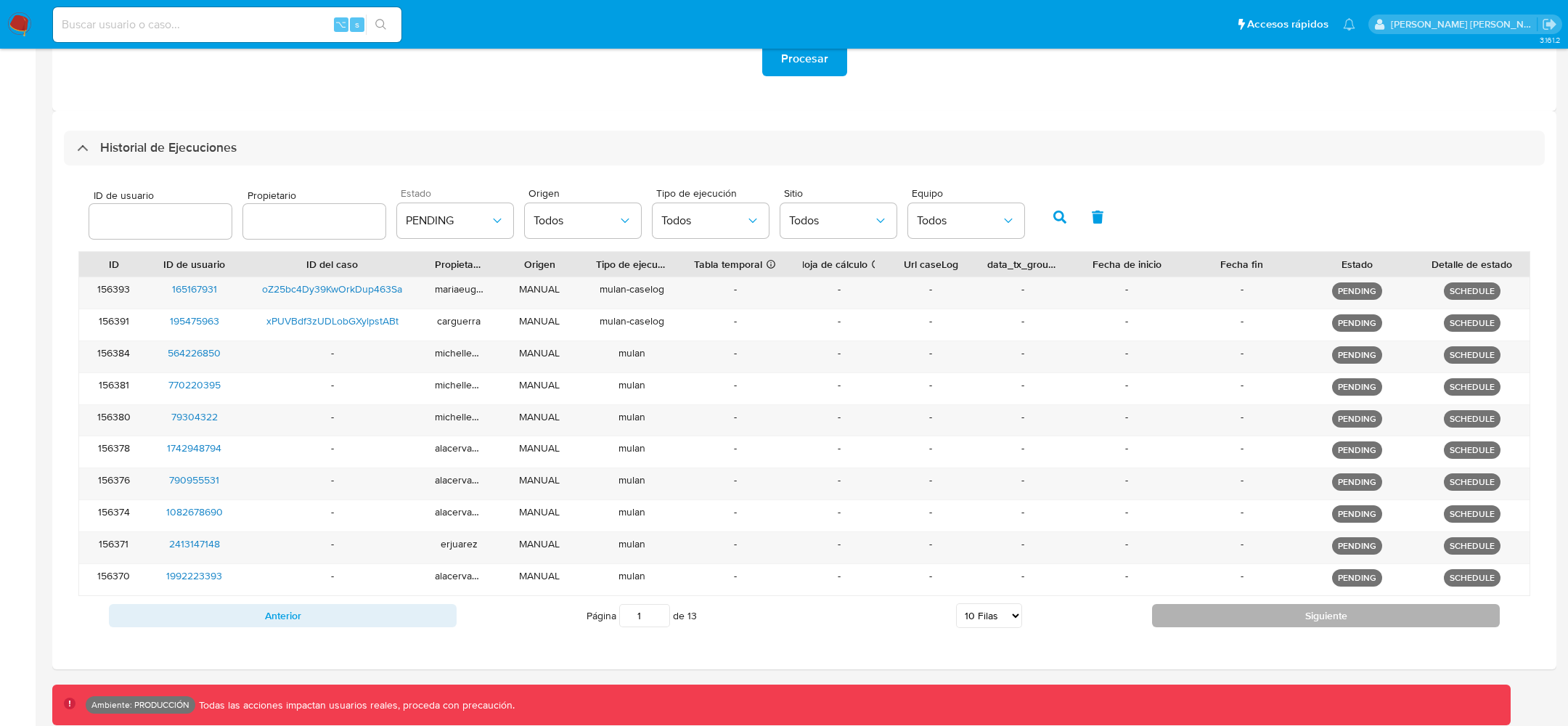
click at [1366, 607] on button "Siguiente" at bounding box center [1326, 616] width 348 height 23
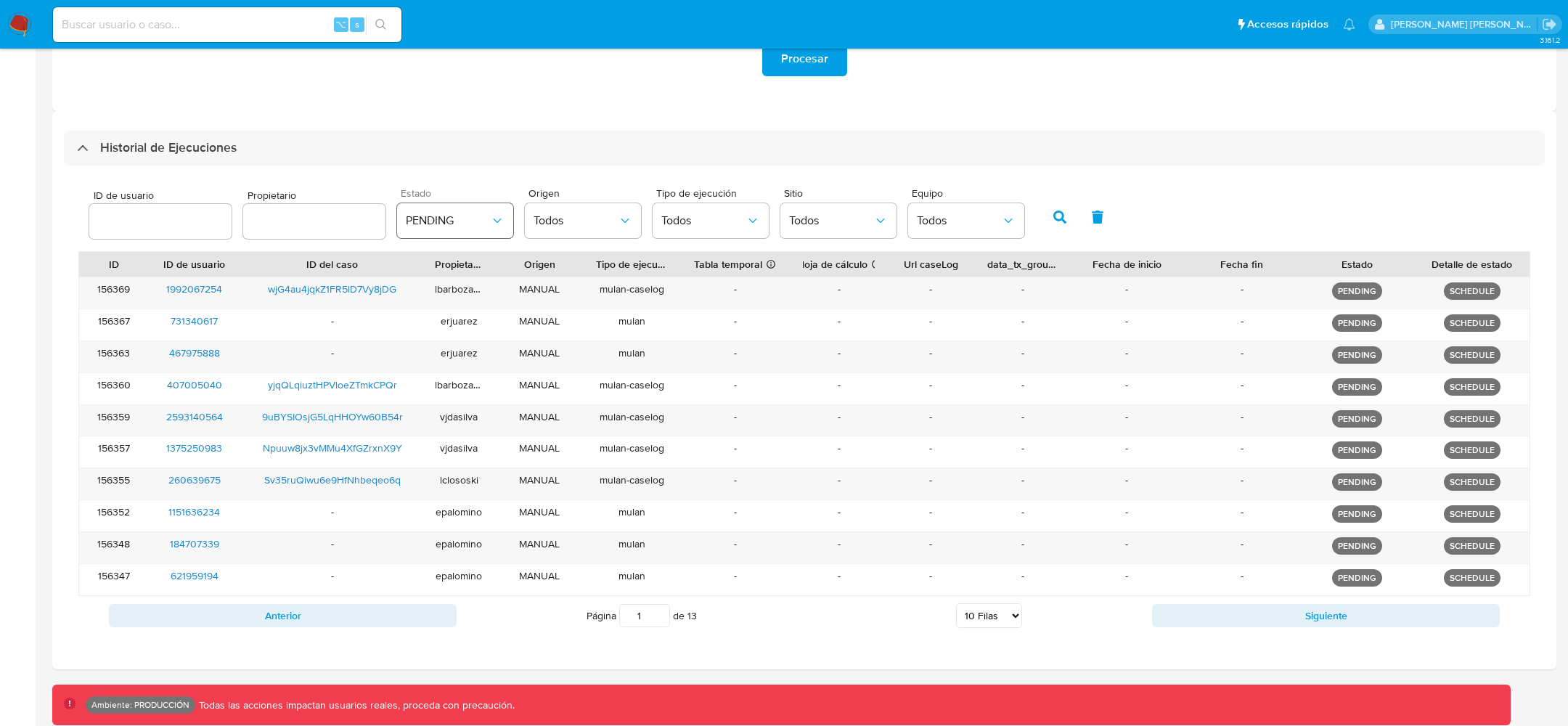
click at [450, 227] on span "PENDING" at bounding box center [448, 221] width 84 height 15
click at [463, 332] on div "PENDING" at bounding box center [448, 330] width 84 height 35
click at [1051, 228] on button "button" at bounding box center [1060, 217] width 38 height 35
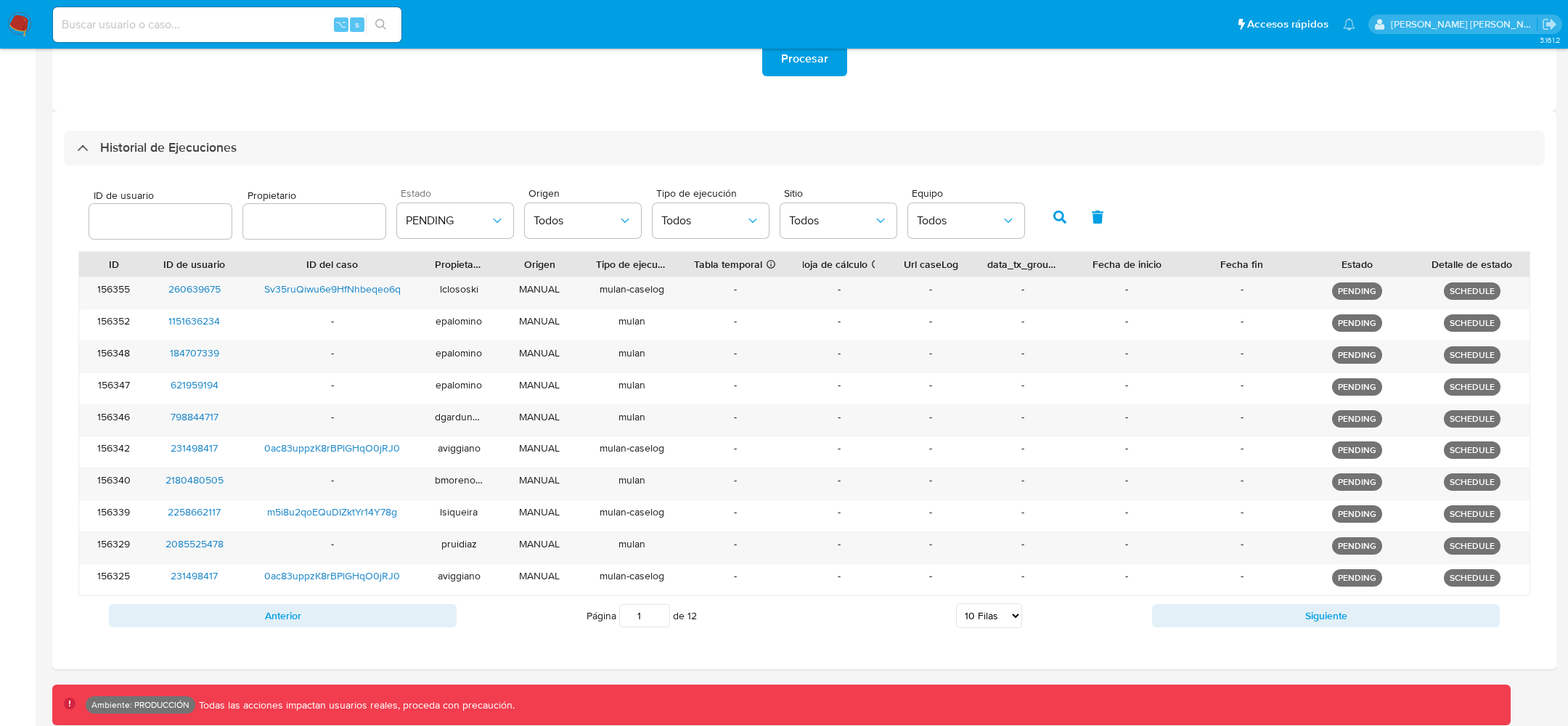
drag, startPoint x: 639, startPoint y: 611, endPoint x: 604, endPoint y: 611, distance: 35.0
click at [604, 611] on span "Página 1 de 12" at bounding box center [642, 616] width 110 height 23
type input "1"
type input "8"
type input "1"
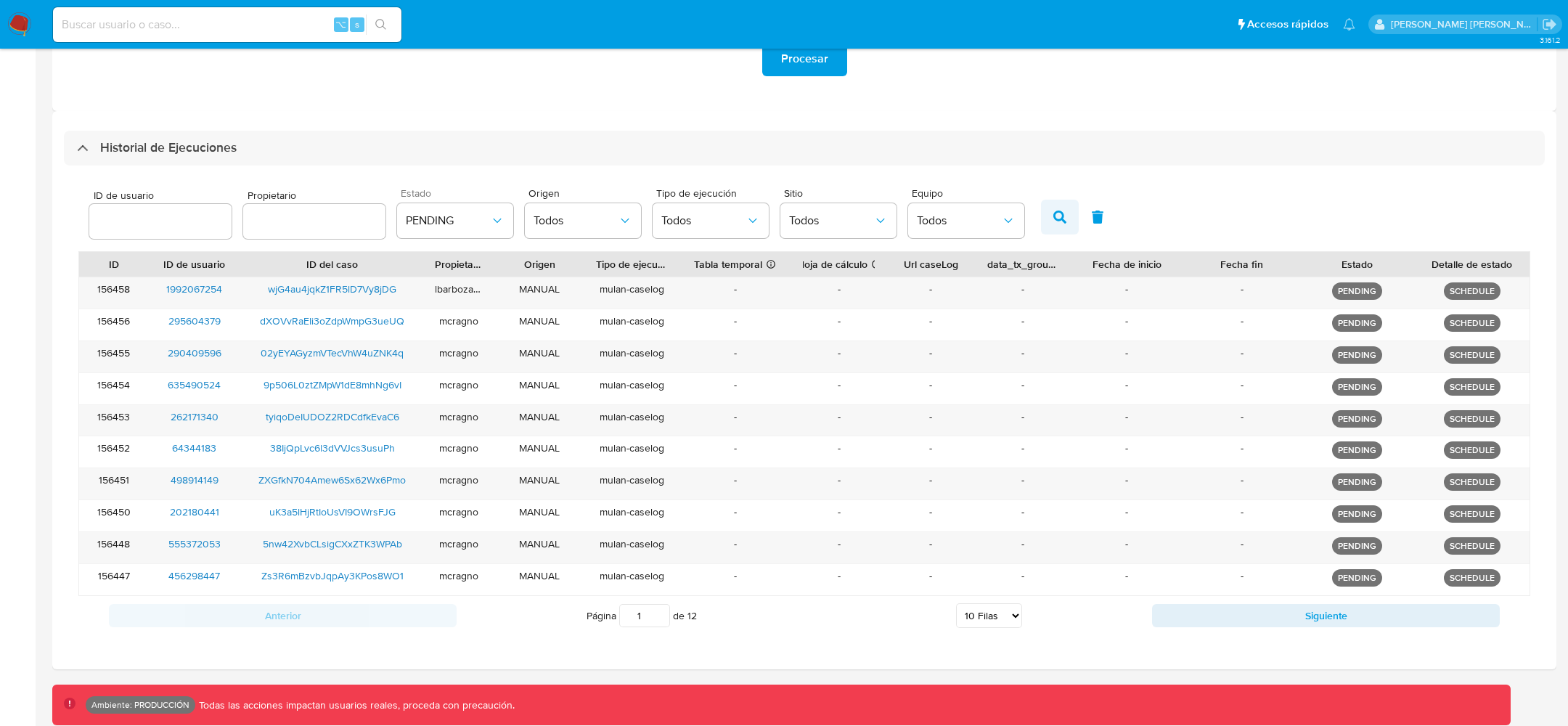
click at [1041, 211] on button "button" at bounding box center [1060, 217] width 38 height 35
click at [454, 211] on button "PENDING" at bounding box center [455, 221] width 116 height 35
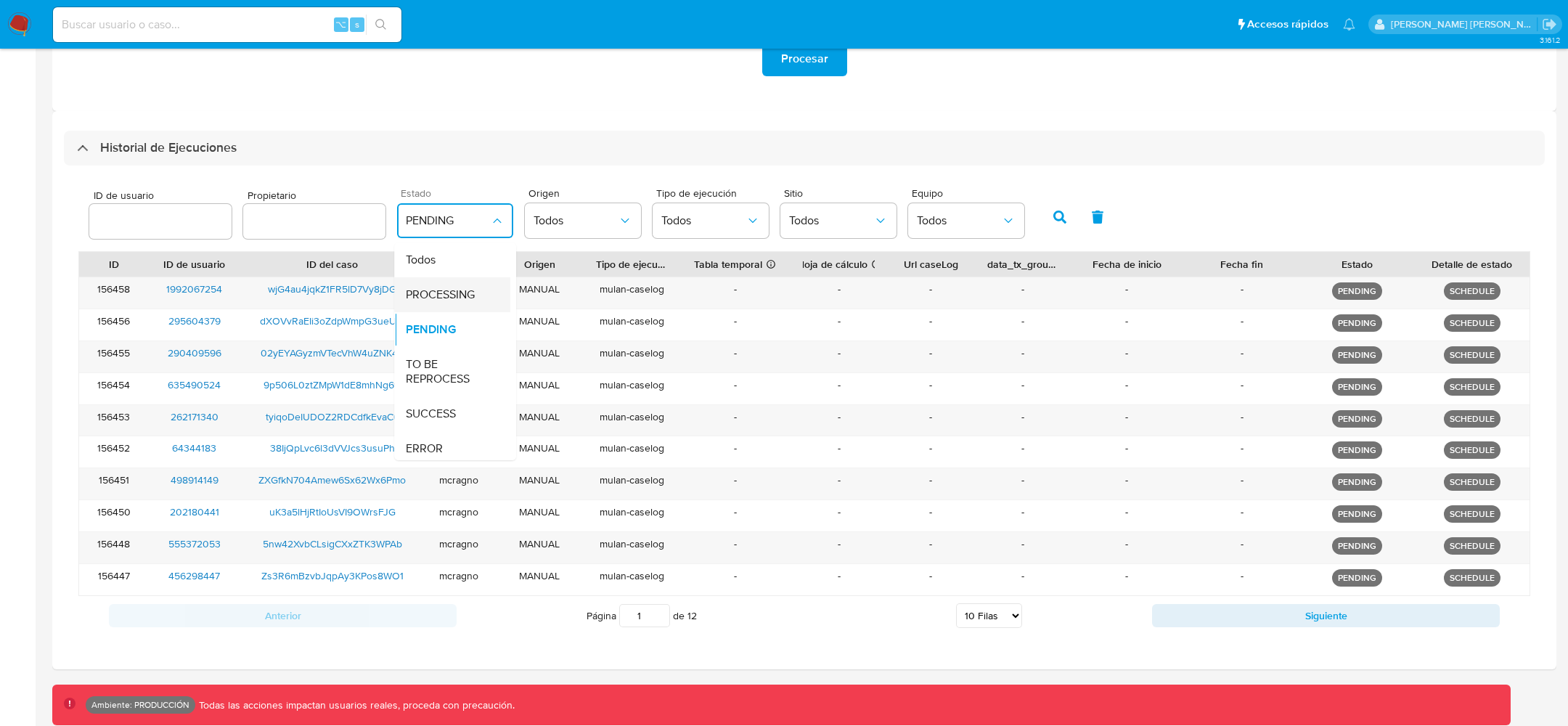
click at [436, 279] on div "PROCESSING" at bounding box center [448, 295] width 84 height 35
click at [1054, 213] on icon "button" at bounding box center [1060, 217] width 13 height 13
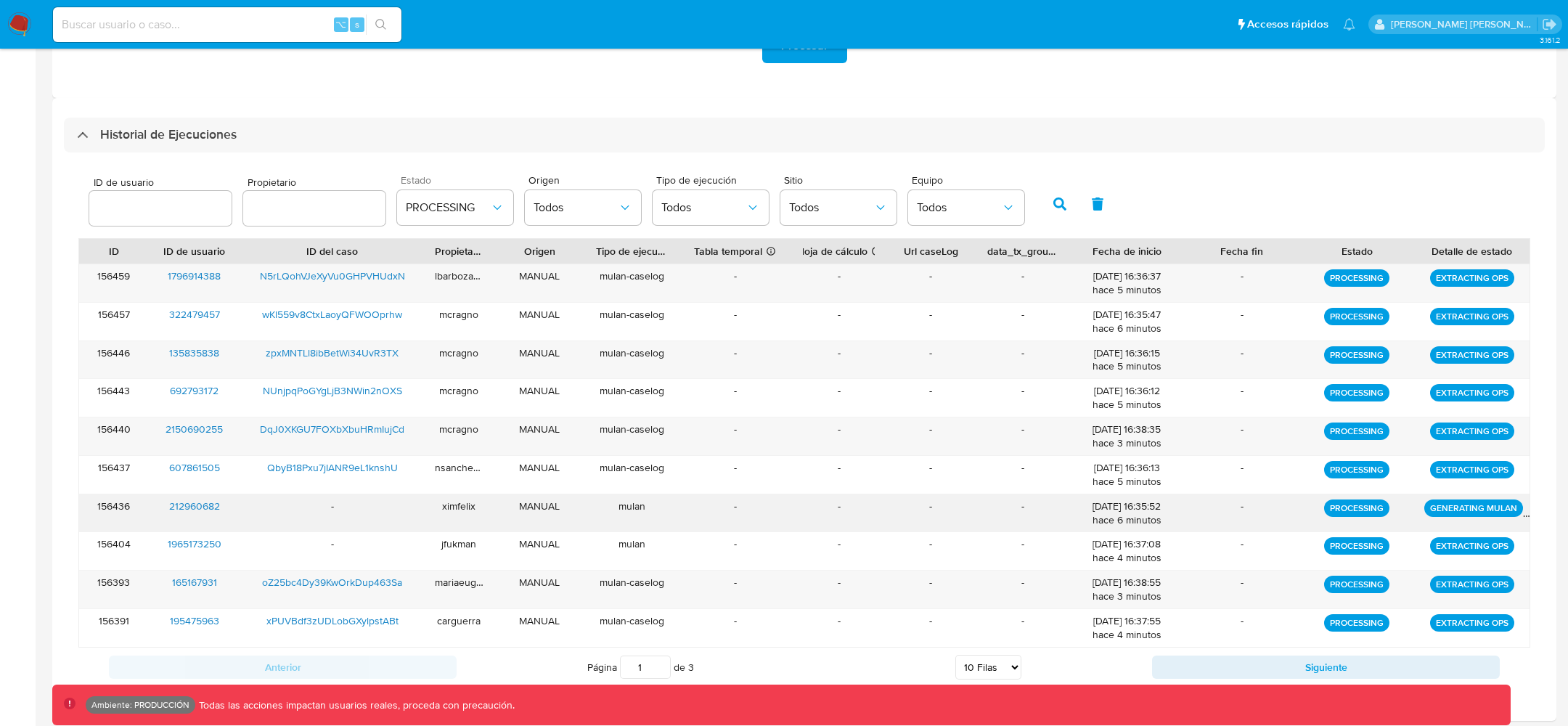
scroll to position [361, 0]
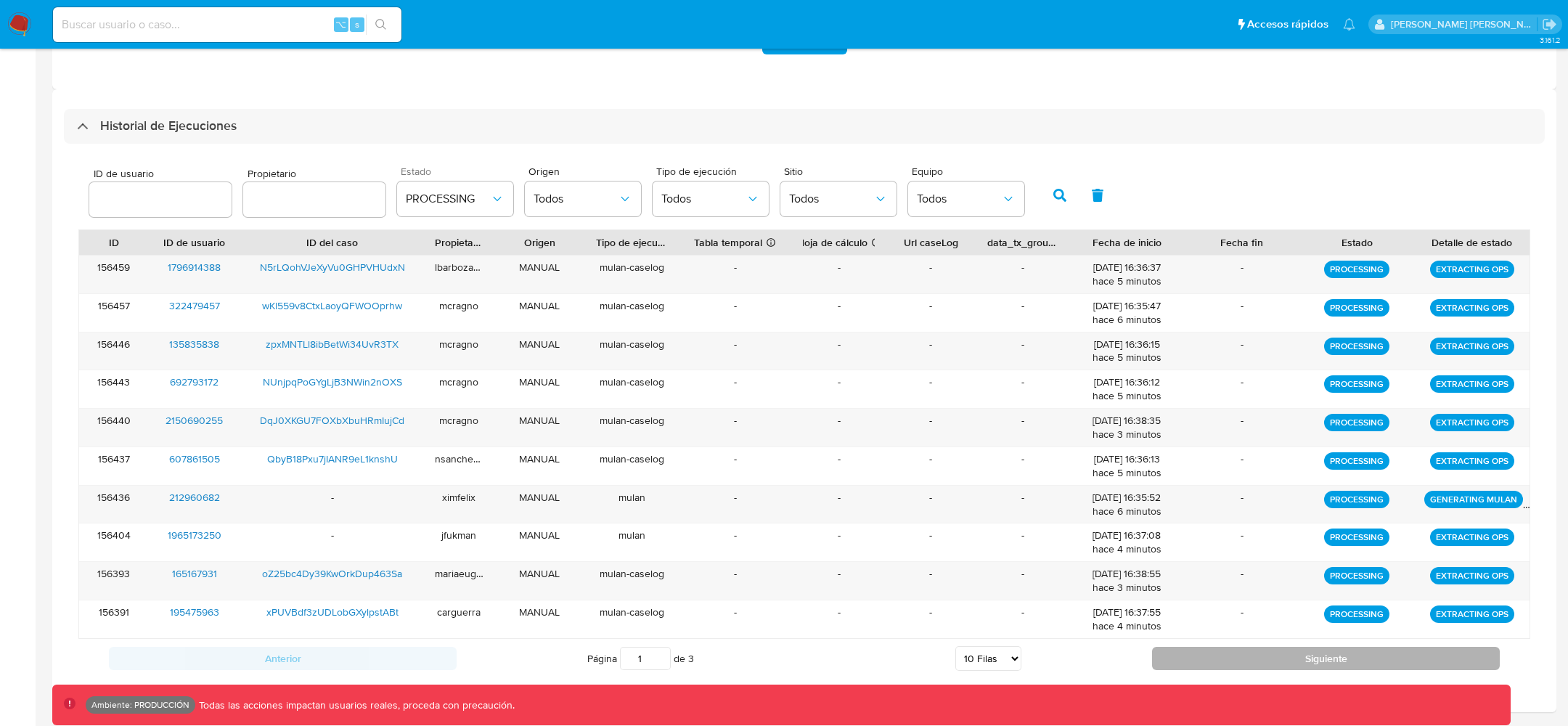
click at [1211, 660] on button "Siguiente" at bounding box center [1326, 659] width 348 height 23
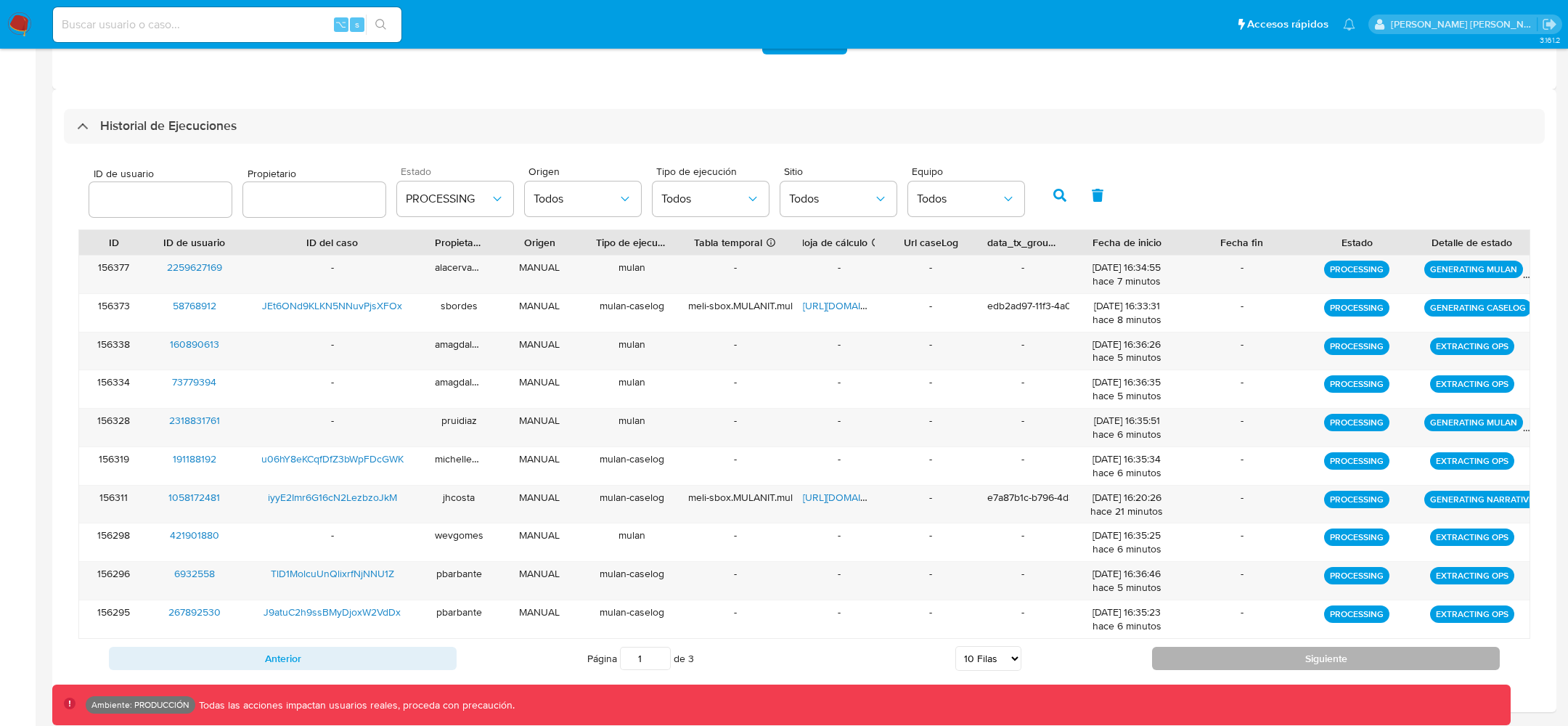
click at [1211, 654] on button "Siguiente" at bounding box center [1326, 659] width 348 height 23
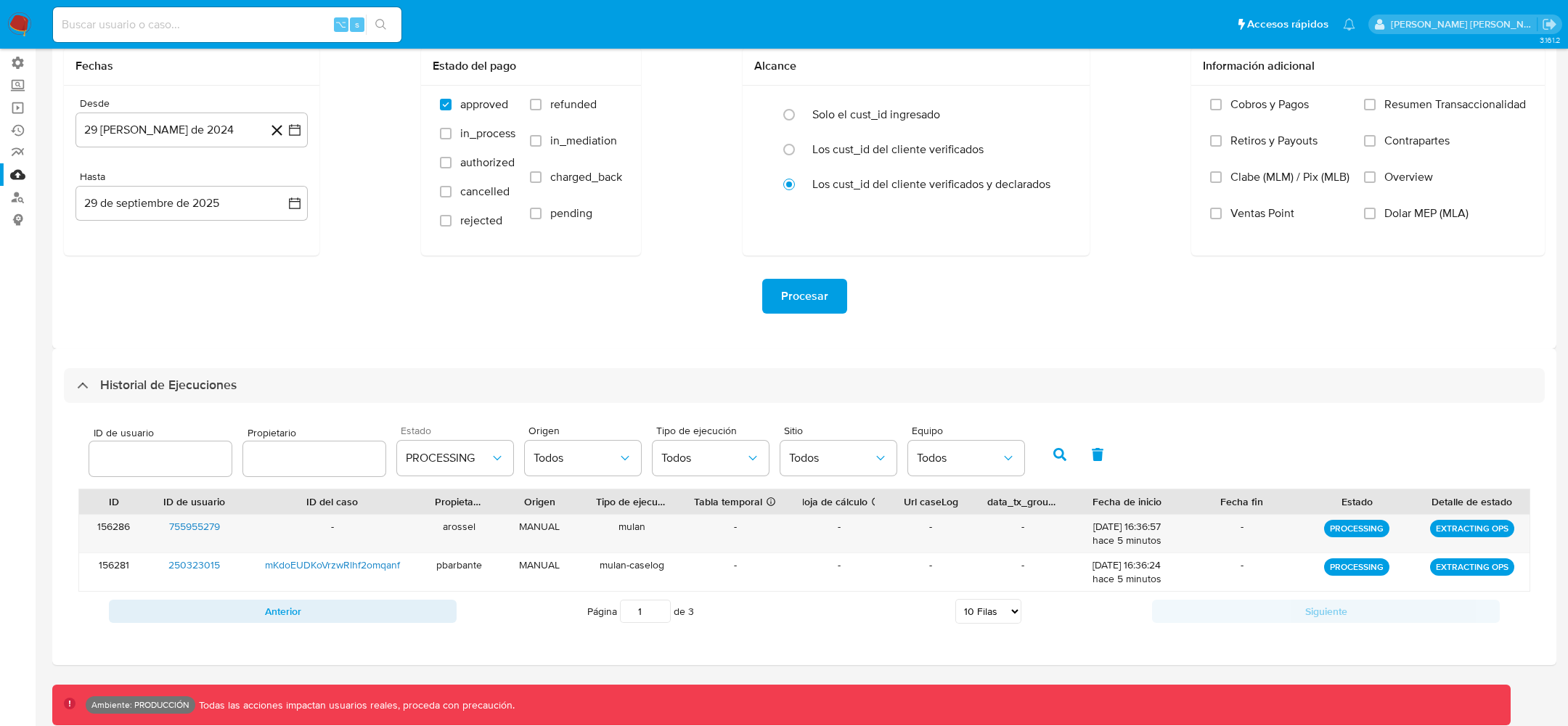
scroll to position [100, 0]
click at [1054, 453] on icon "button" at bounding box center [1060, 456] width 13 height 13
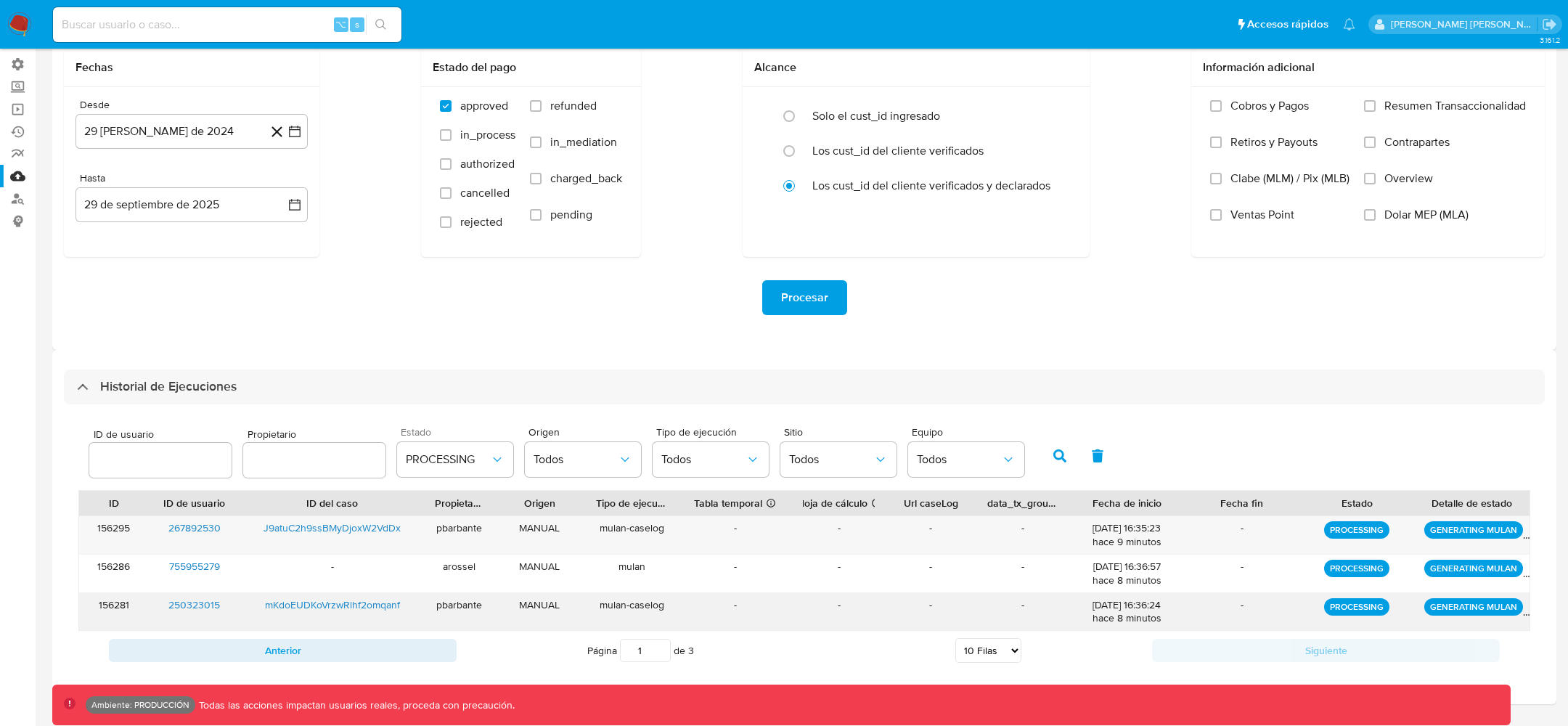
scroll to position [105, 0]
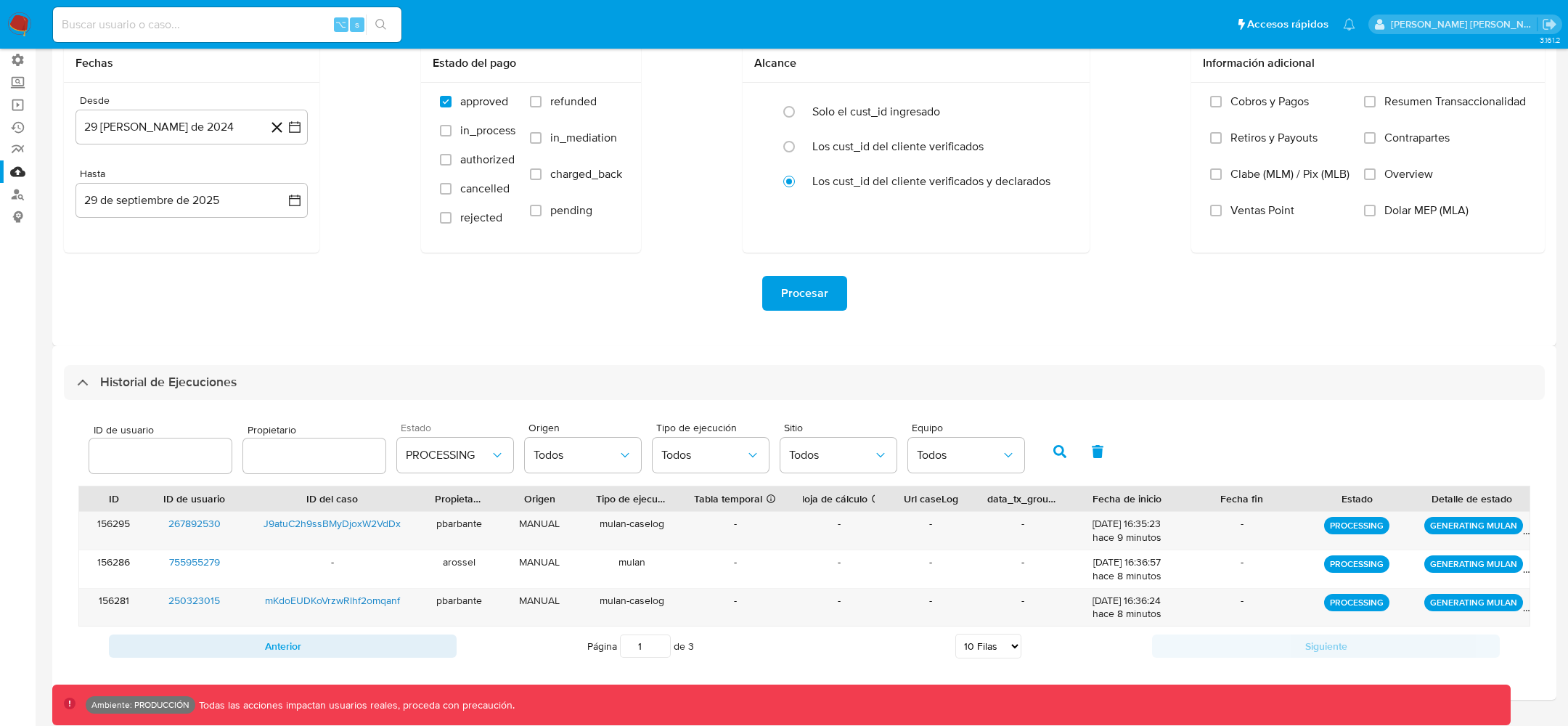
click at [1054, 450] on icon "button" at bounding box center [1060, 452] width 13 height 13
click at [476, 464] on button "PROCESSING" at bounding box center [455, 455] width 116 height 35
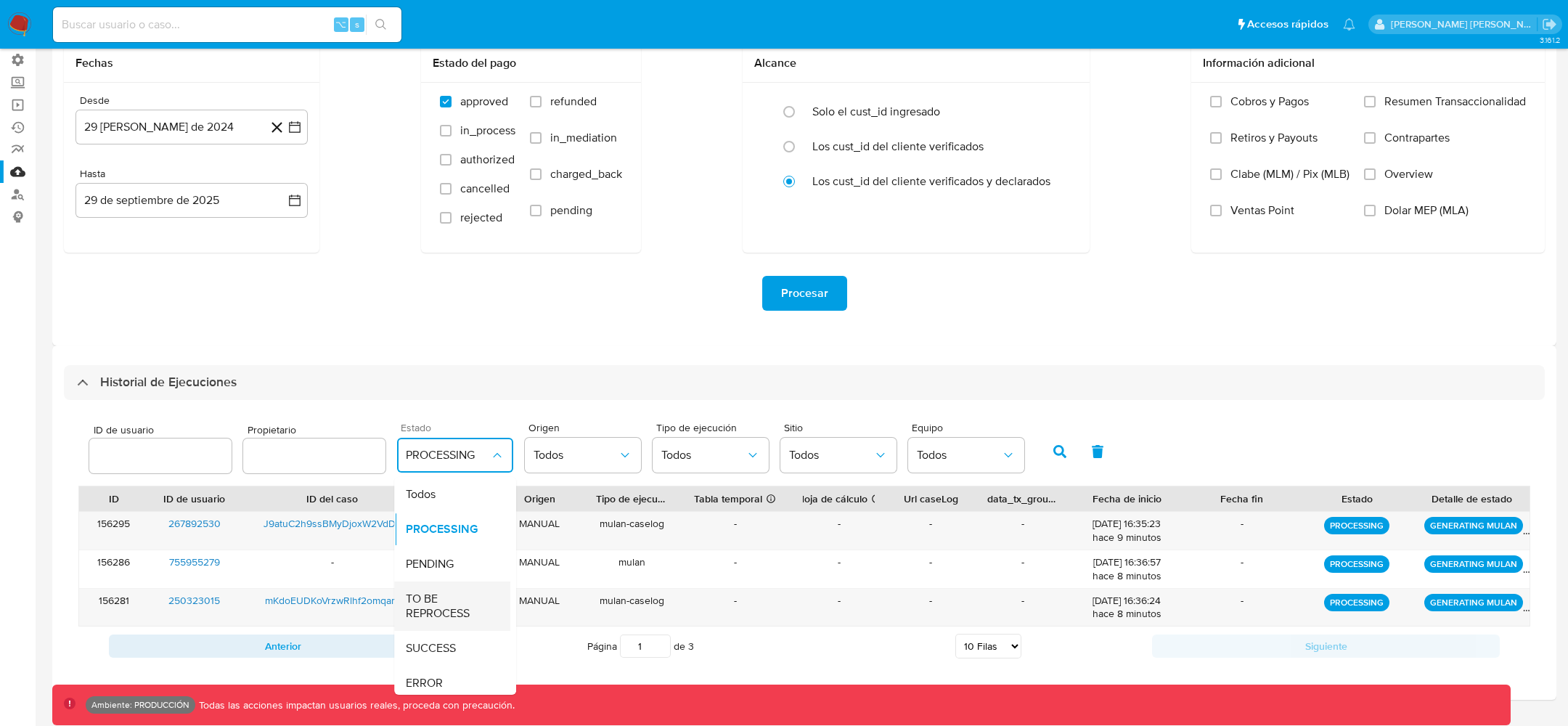
click at [443, 613] on span "TO BE REPROCESS" at bounding box center [448, 607] width 84 height 29
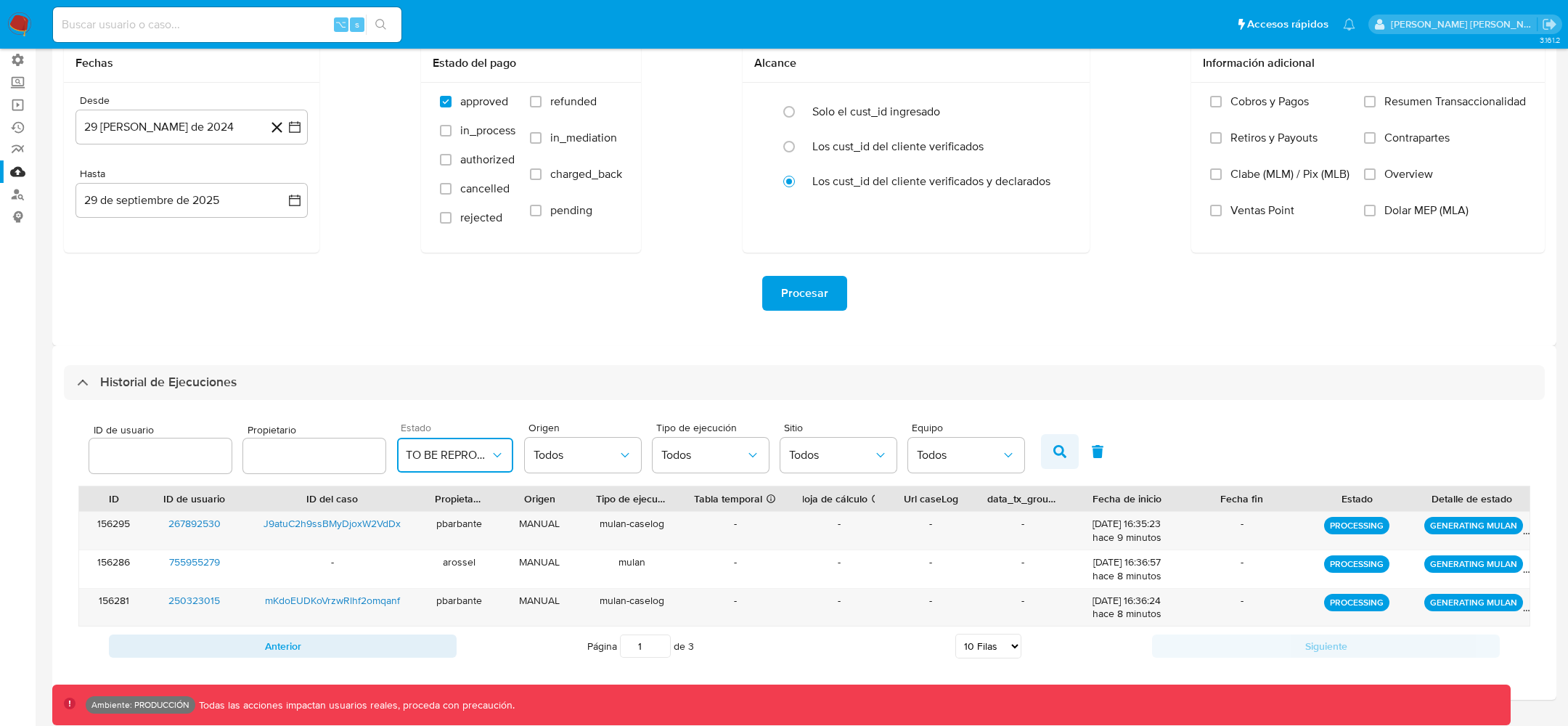
click at [1054, 449] on icon "button" at bounding box center [1060, 452] width 13 height 13
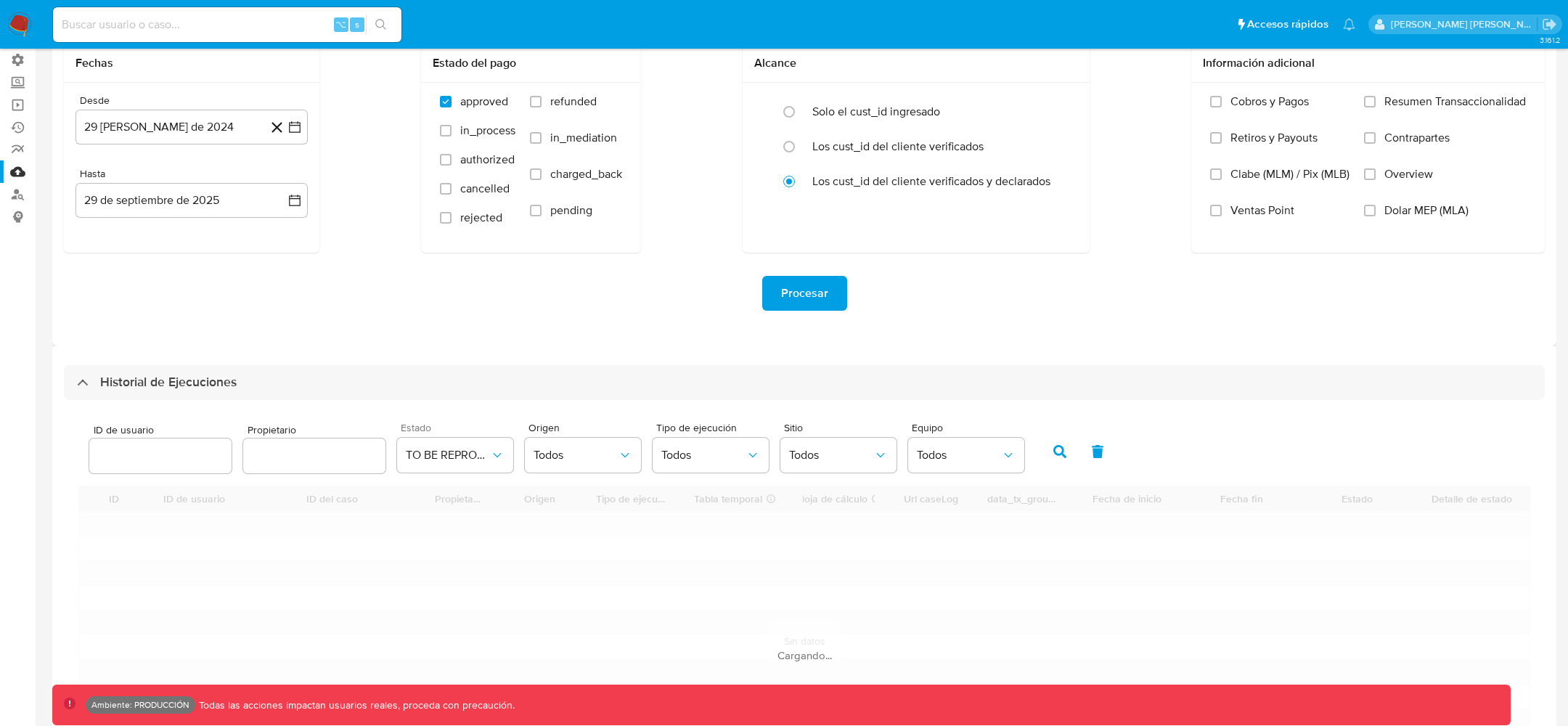
scroll to position [62, 0]
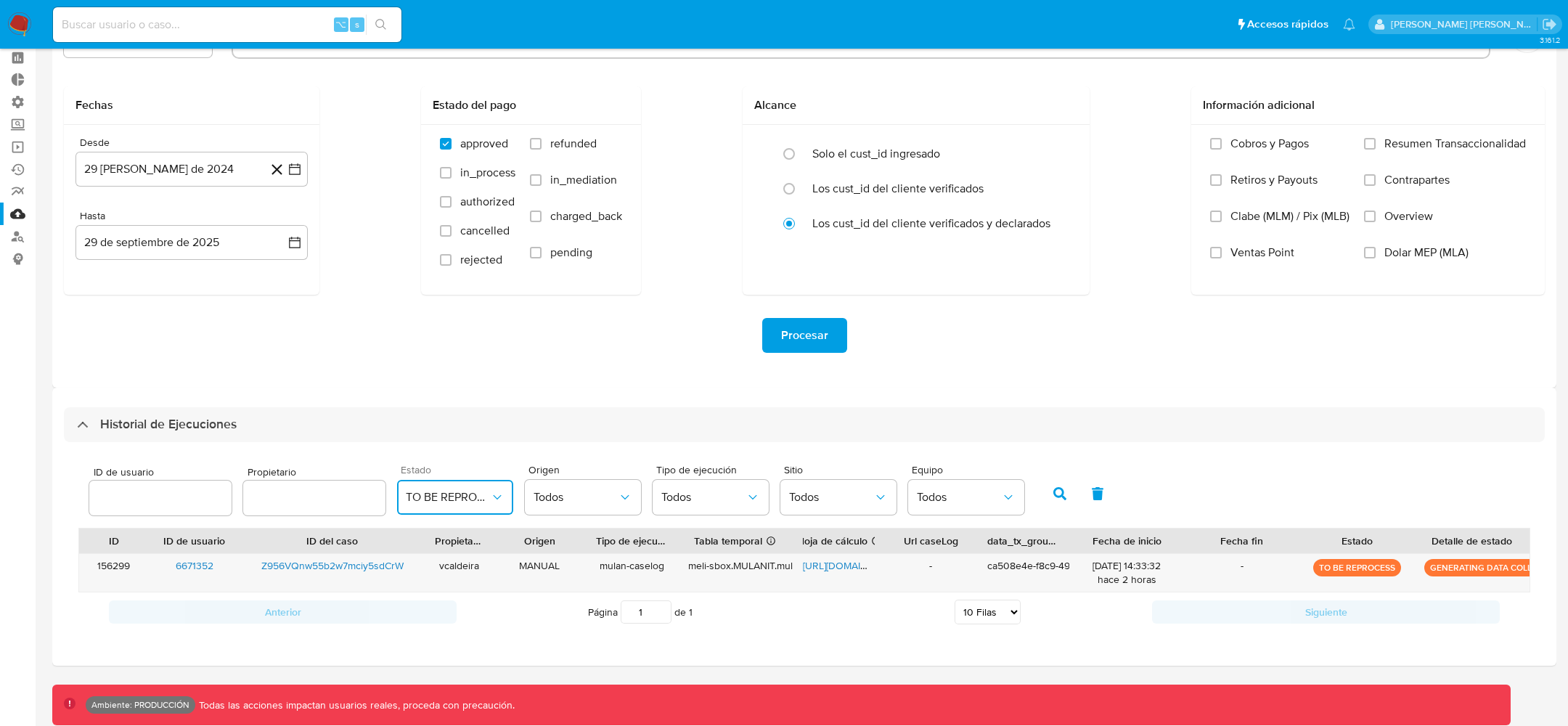
click at [463, 498] on span "TO BE REPROCESS" at bounding box center [448, 498] width 84 height 15
click at [431, 320] on span "PROCESSING" at bounding box center [440, 315] width 69 height 15
click at [1054, 490] on icon "button" at bounding box center [1060, 494] width 13 height 13
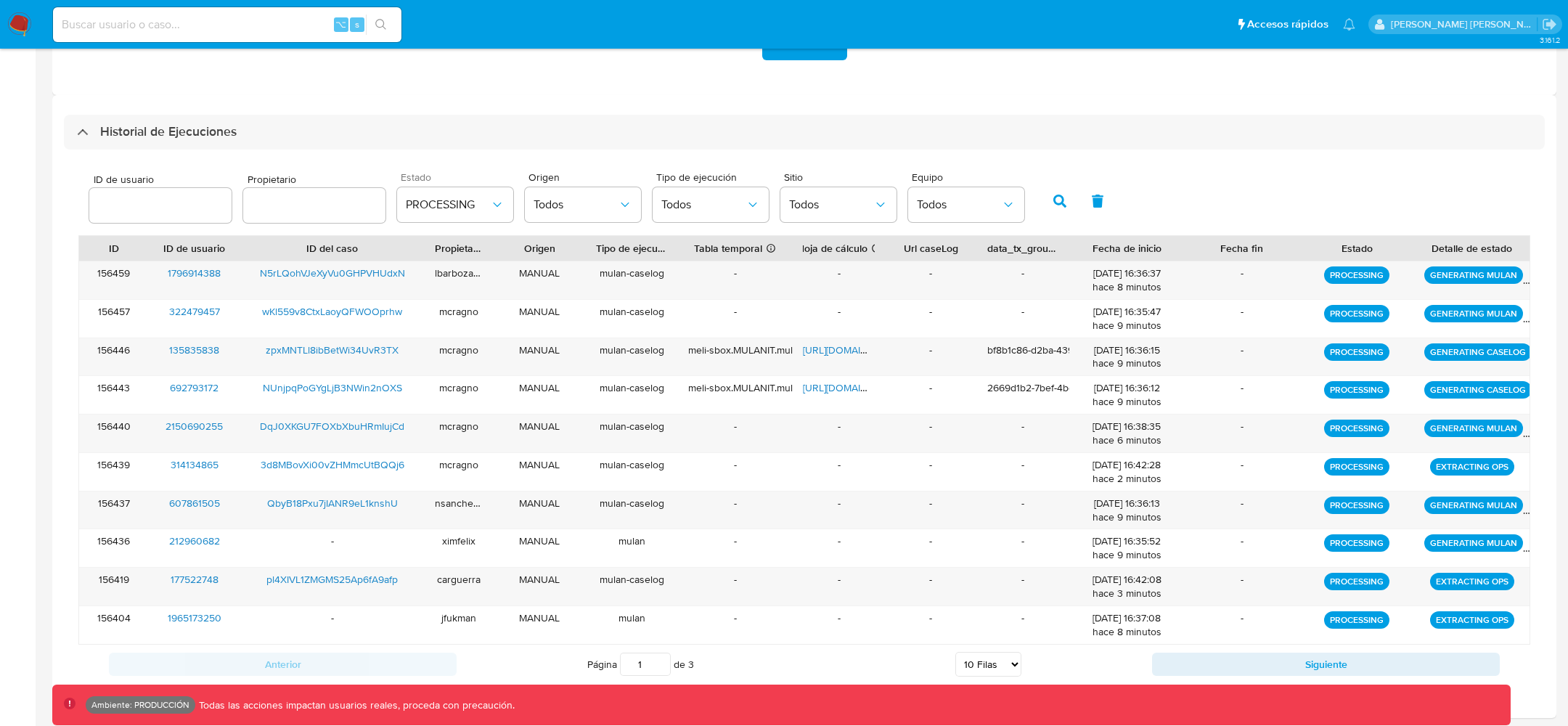
scroll to position [344, 0]
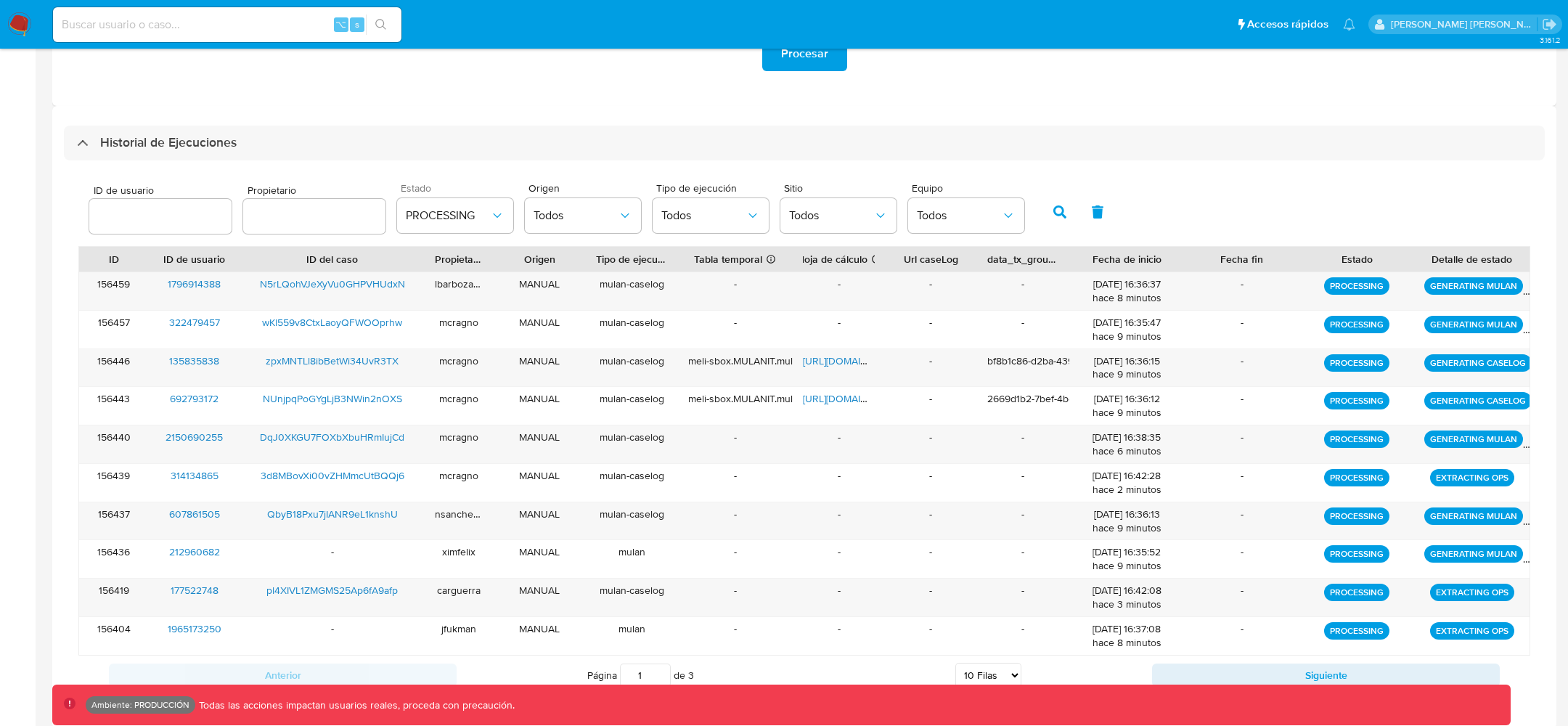
click at [1054, 208] on icon "button" at bounding box center [1060, 212] width 13 height 13
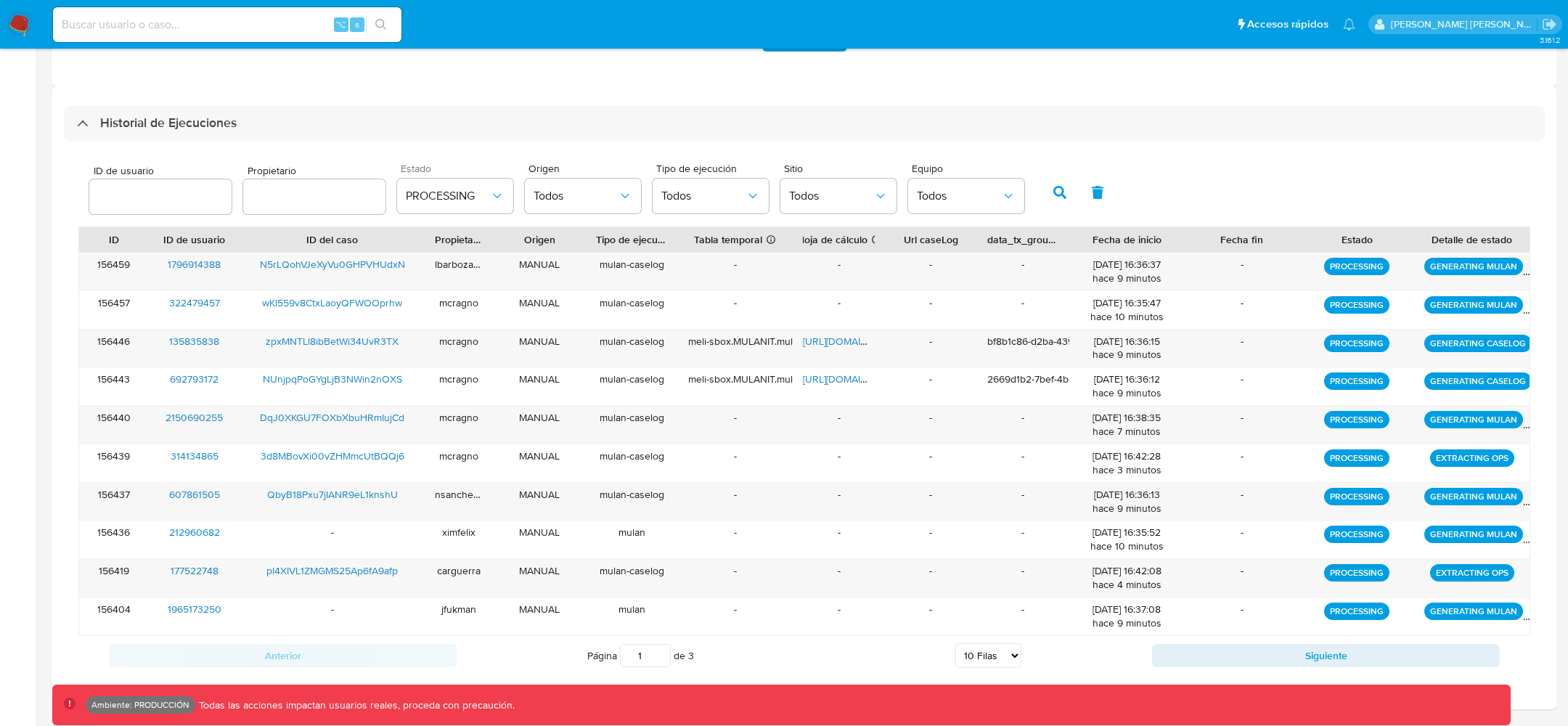
scroll to position [405, 0]
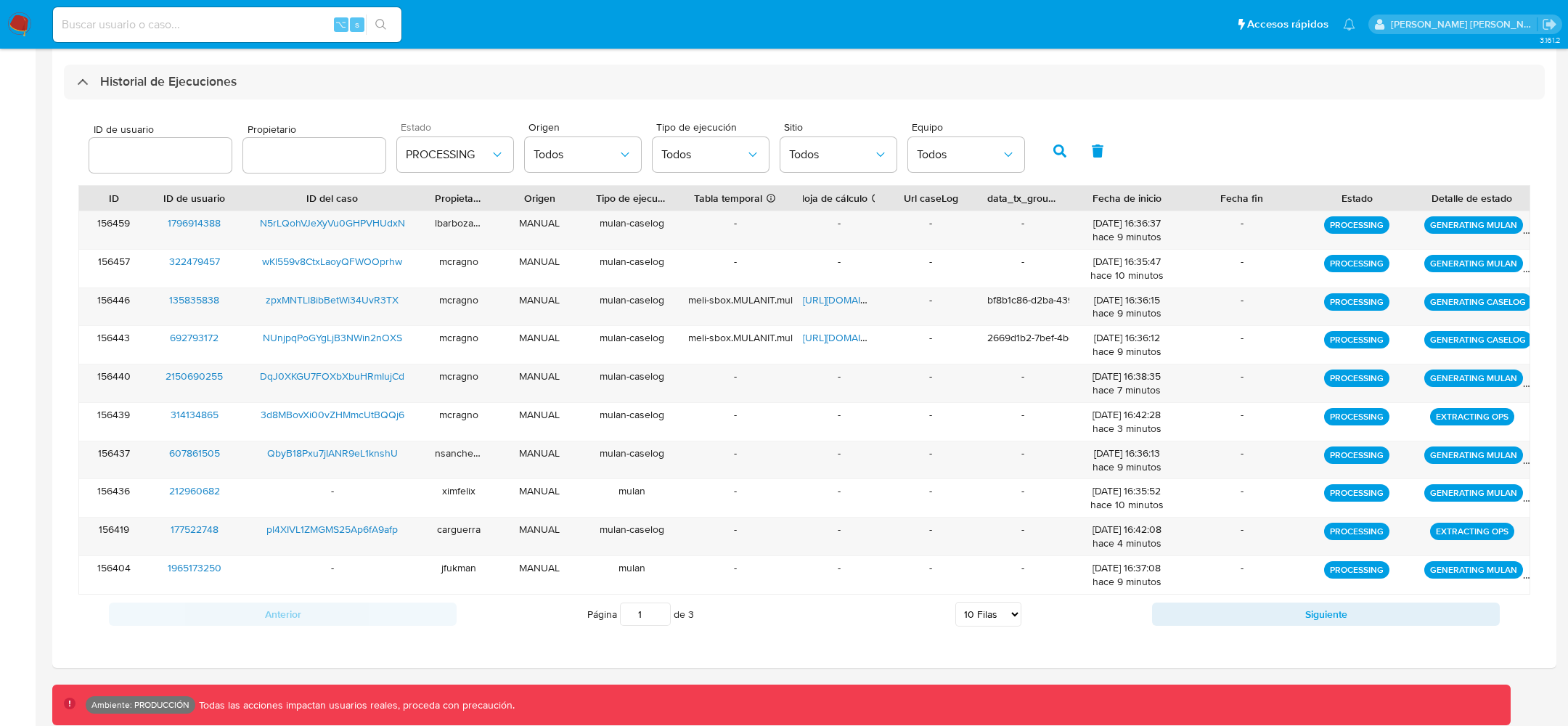
click at [1041, 145] on button "button" at bounding box center [1060, 151] width 38 height 35
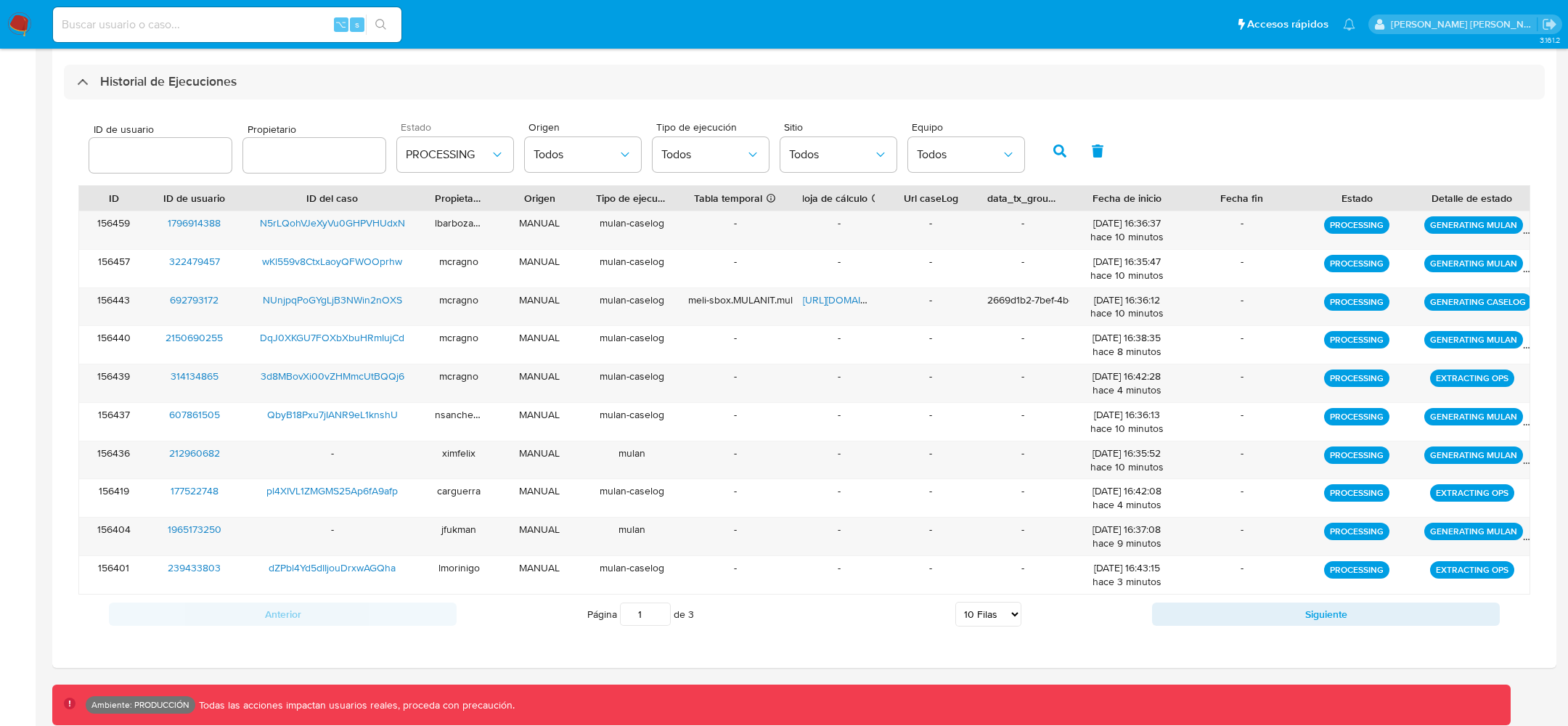
click at [1041, 152] on button "button" at bounding box center [1060, 151] width 38 height 35
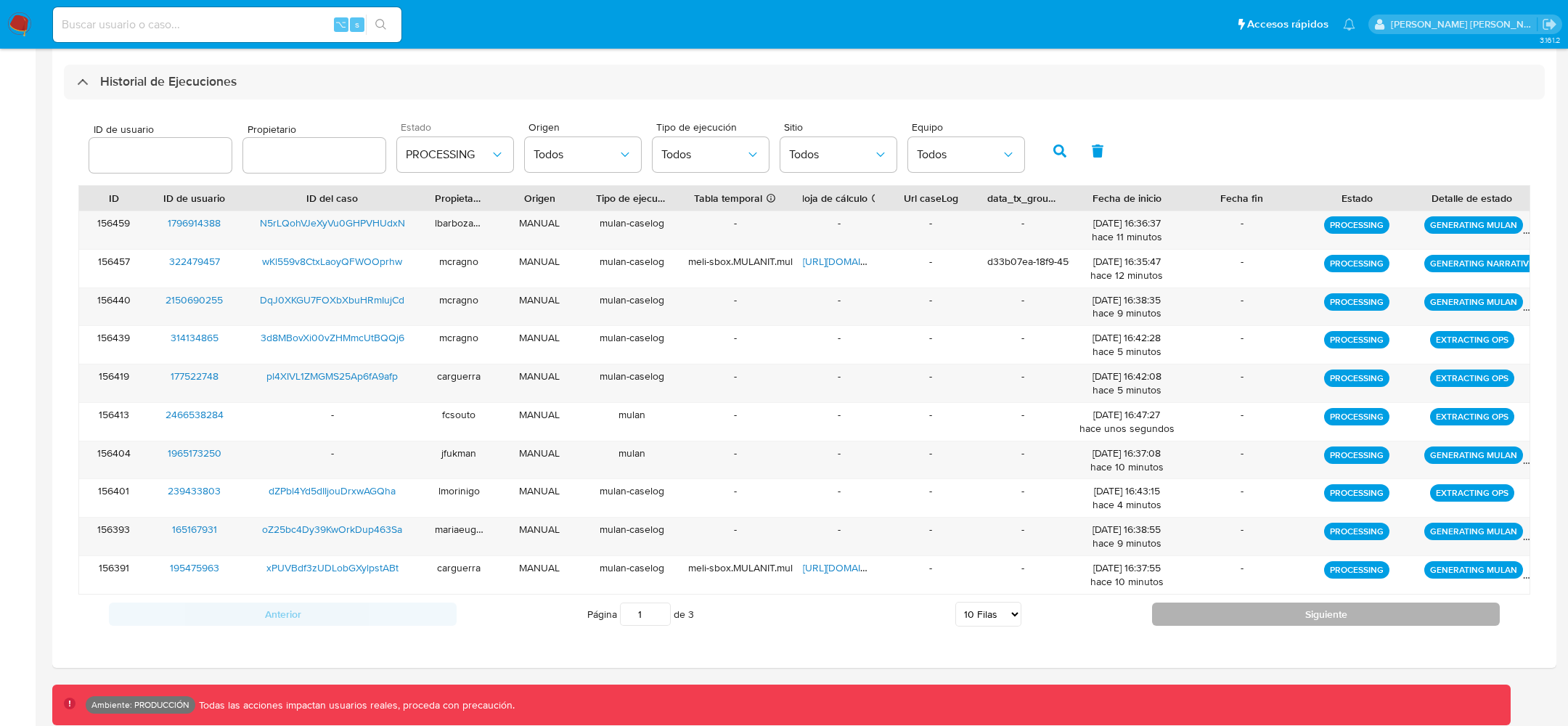
click at [1242, 615] on button "Siguiente" at bounding box center [1326, 615] width 348 height 23
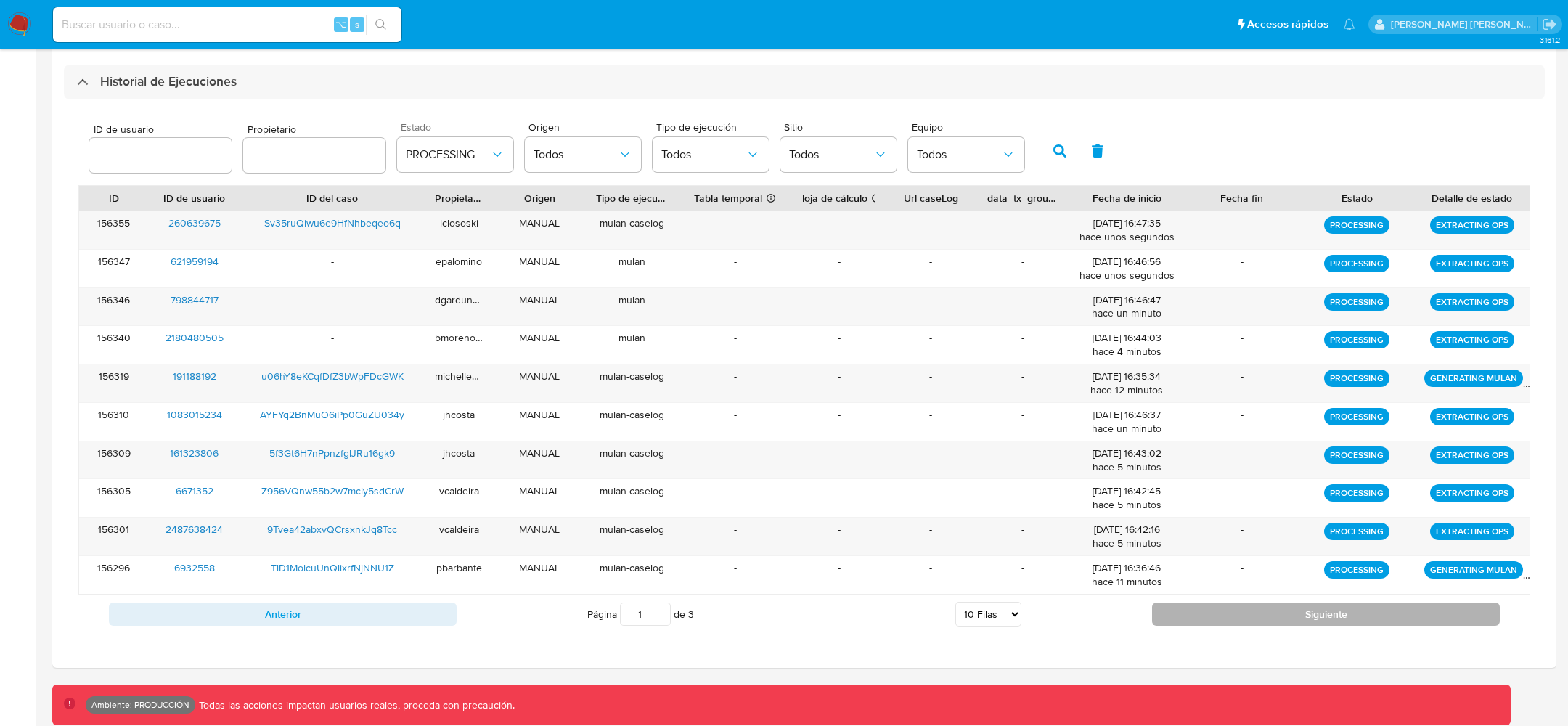
click at [1242, 615] on button "Siguiente" at bounding box center [1326, 615] width 348 height 23
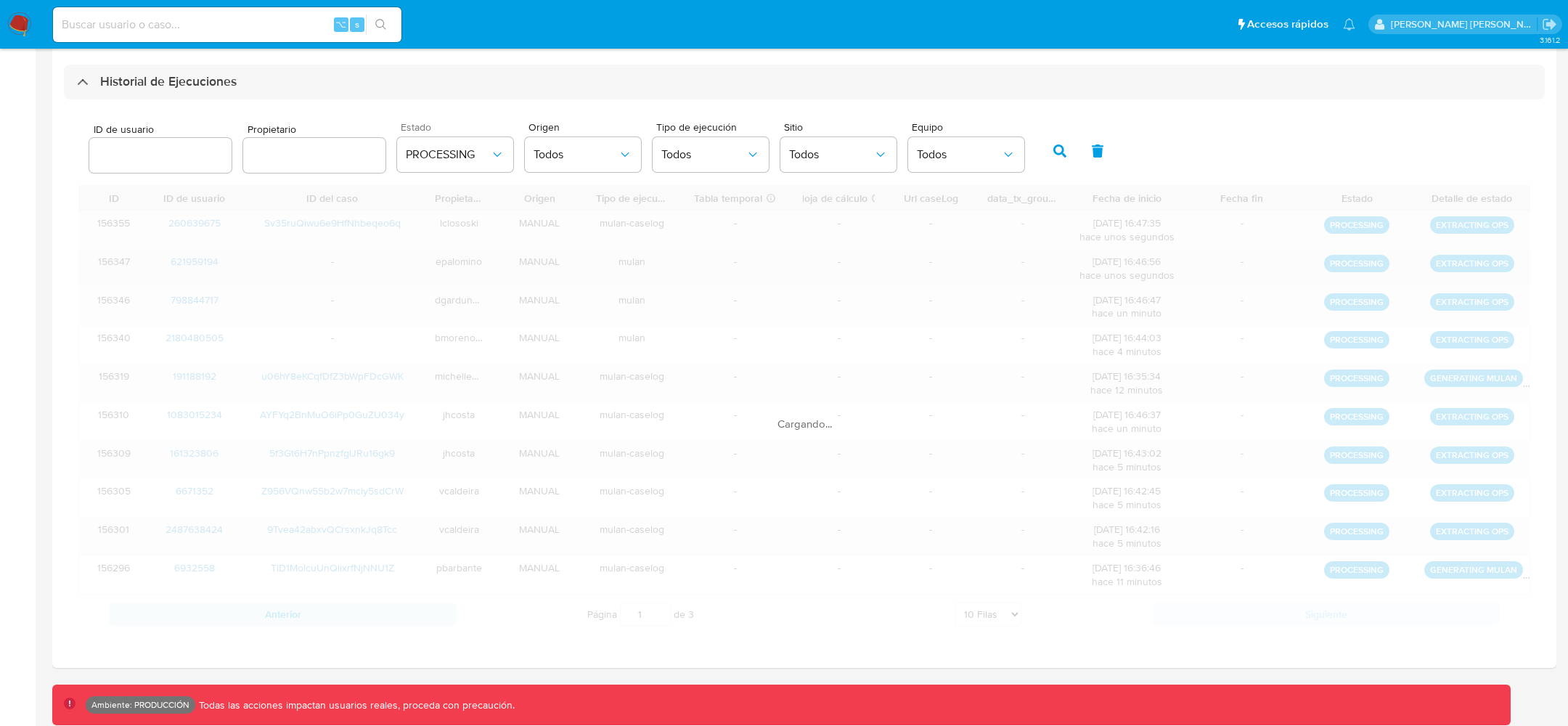
scroll to position [139, 0]
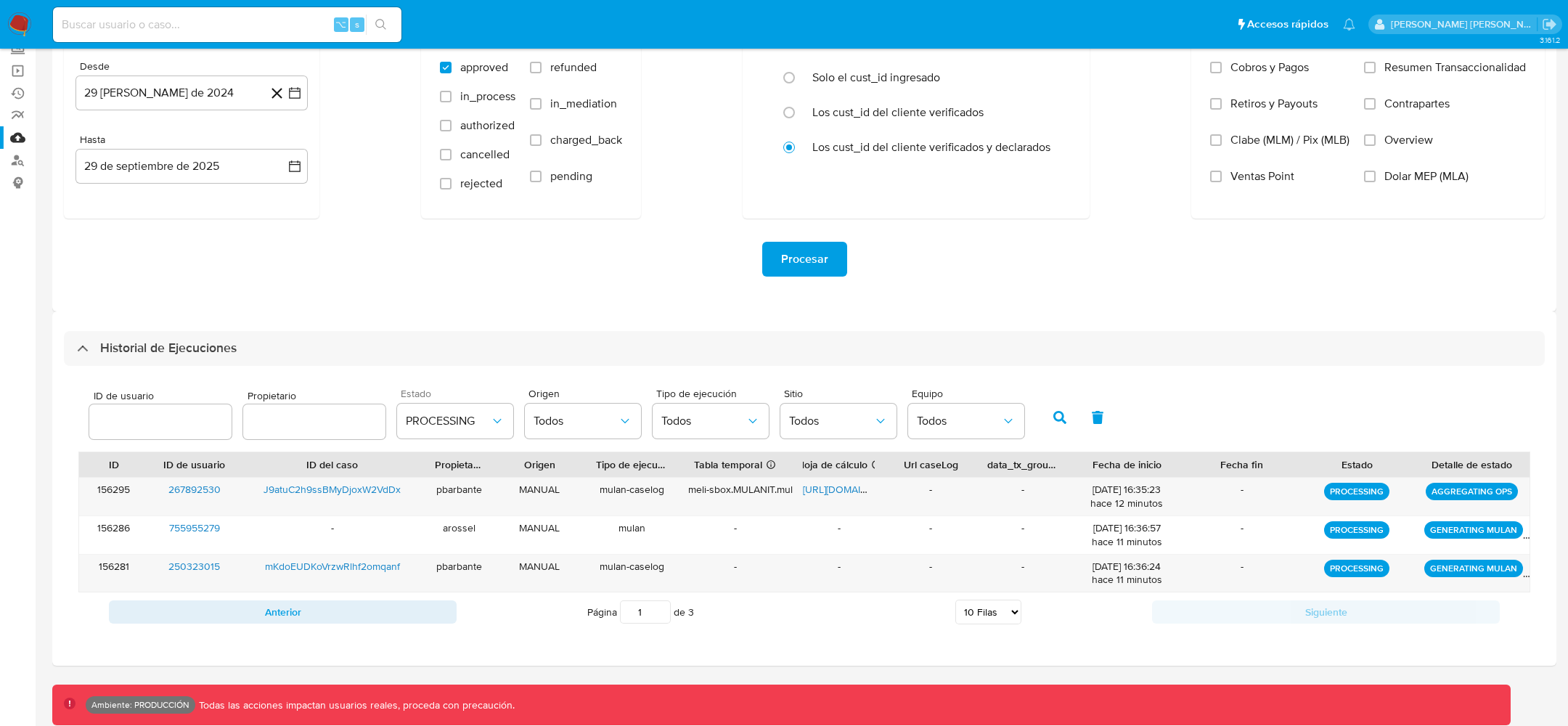
click at [1041, 420] on button "button" at bounding box center [1060, 418] width 38 height 35
click at [402, 610] on button "Anterior" at bounding box center [282, 613] width 348 height 23
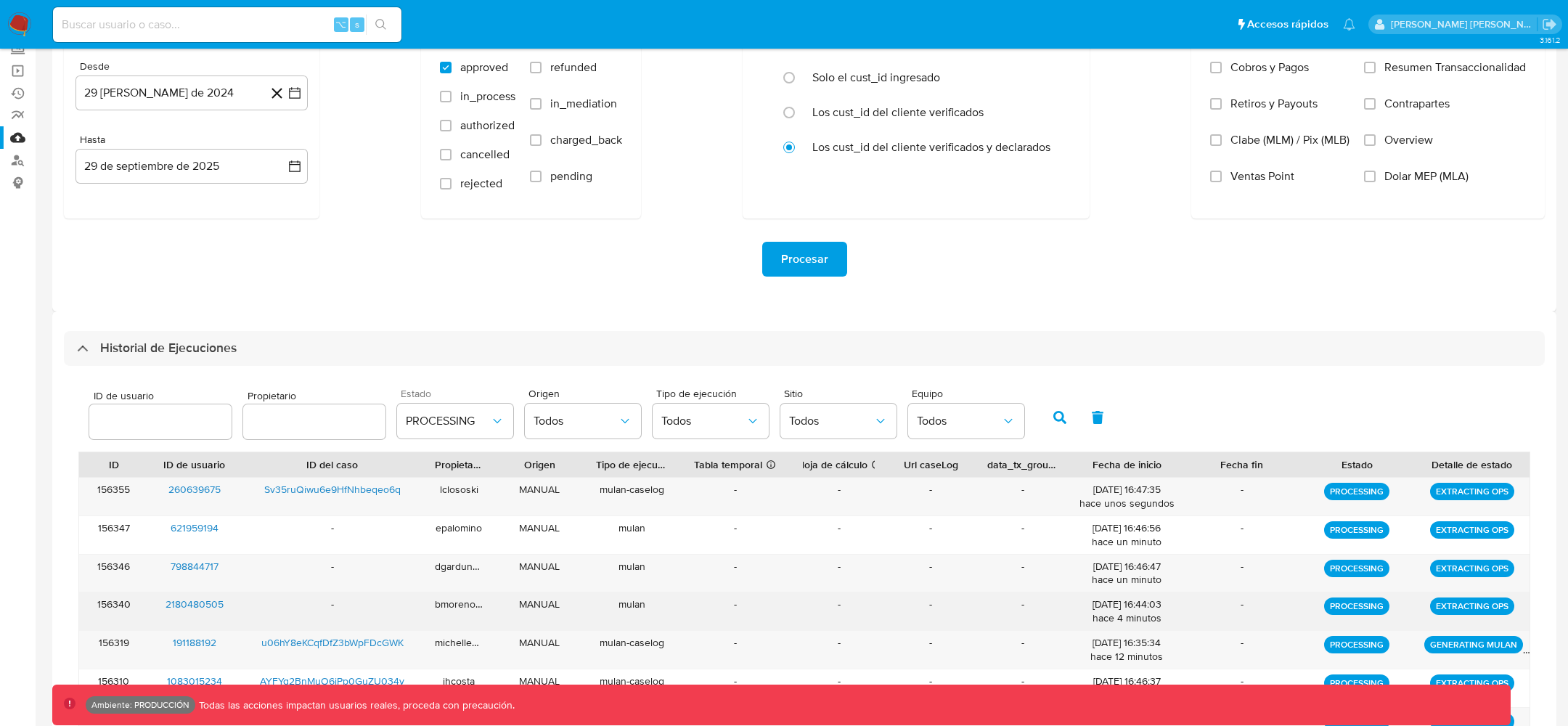
scroll to position [405, 0]
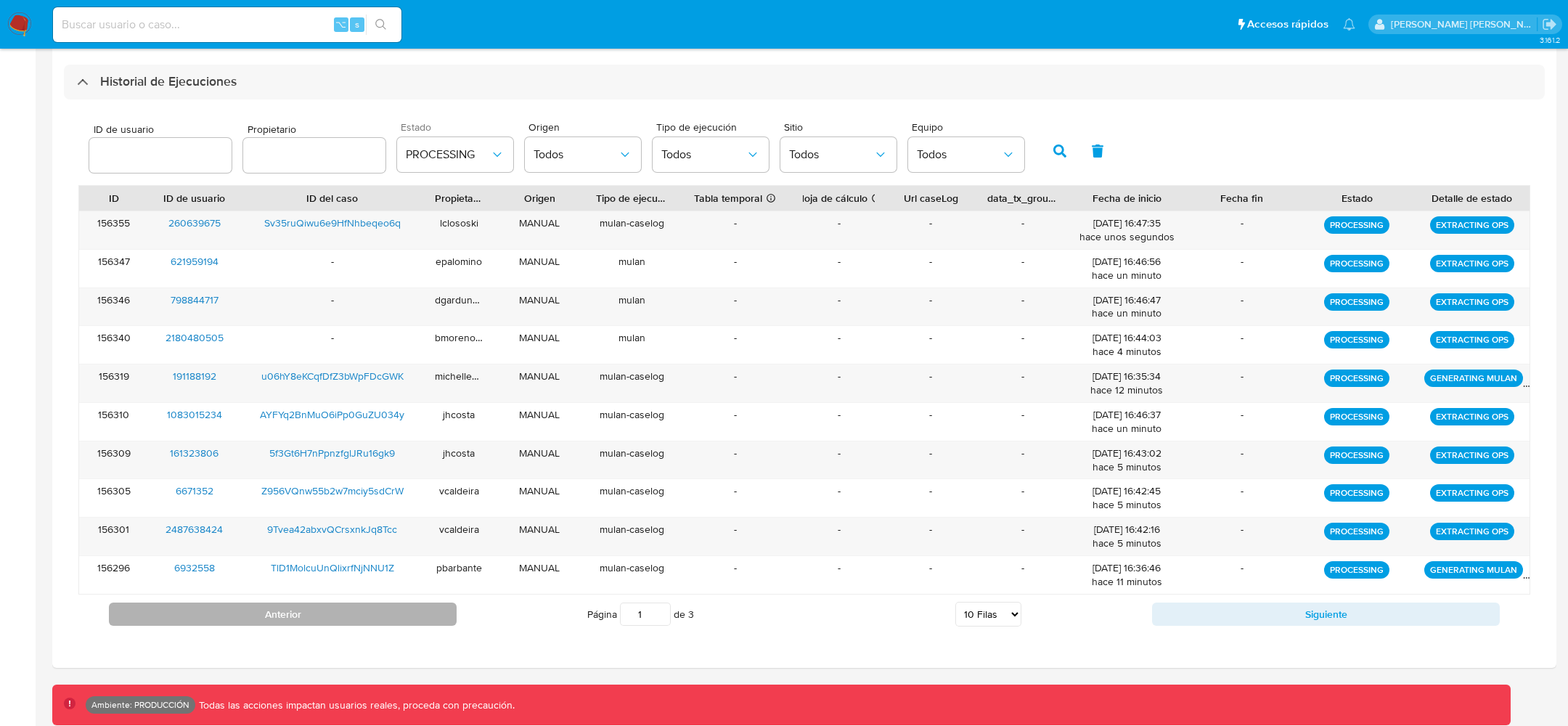
click at [269, 613] on button "Anterior" at bounding box center [282, 615] width 348 height 23
